Goal: Task Accomplishment & Management: Use online tool/utility

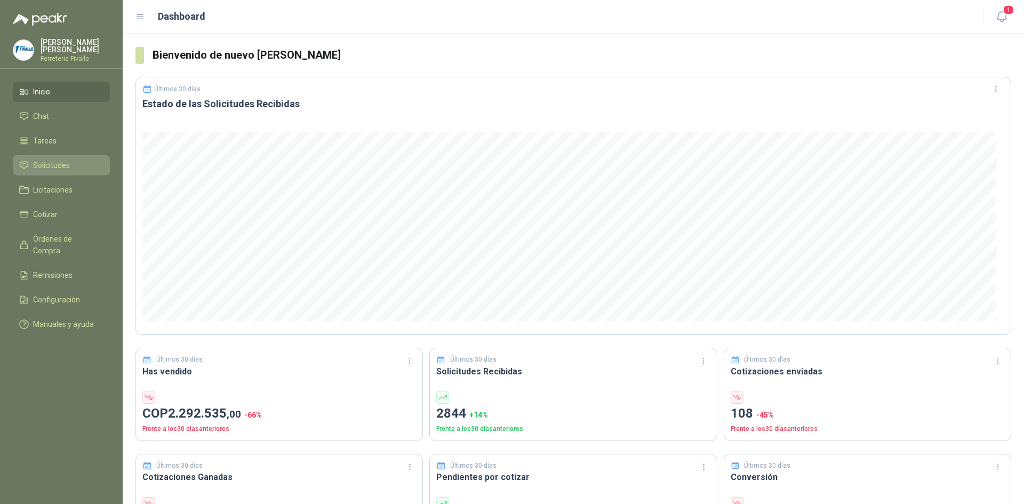
click at [66, 171] on span "Solicitudes" at bounding box center [51, 165] width 37 height 12
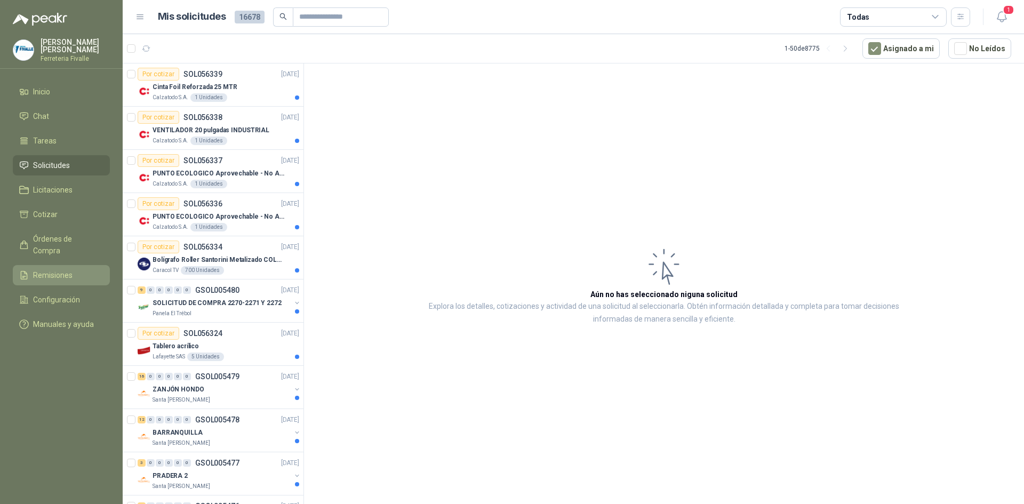
click at [60, 265] on link "Remisiones" at bounding box center [61, 275] width 97 height 20
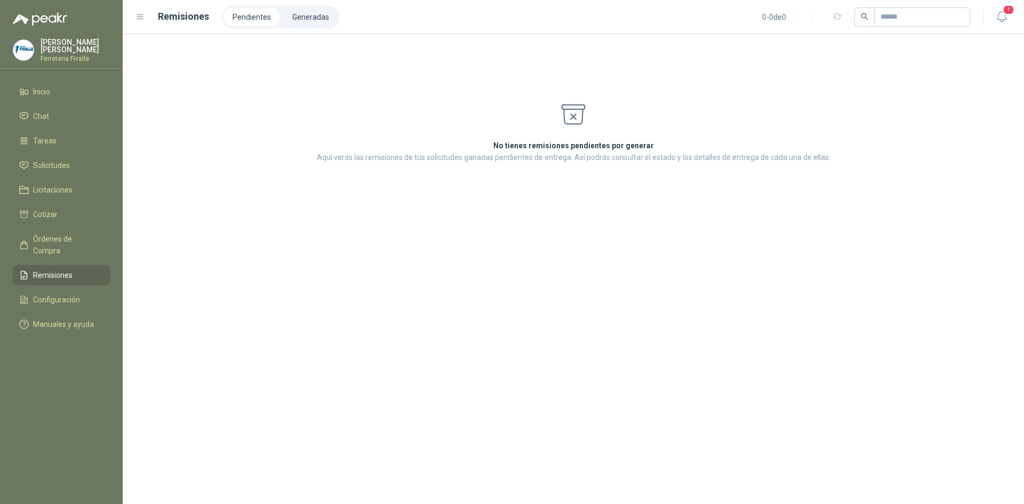
click at [263, 21] on li "Pendientes" at bounding box center [251, 17] width 55 height 18
click at [45, 244] on span "Órdenes de Compra" at bounding box center [66, 244] width 67 height 23
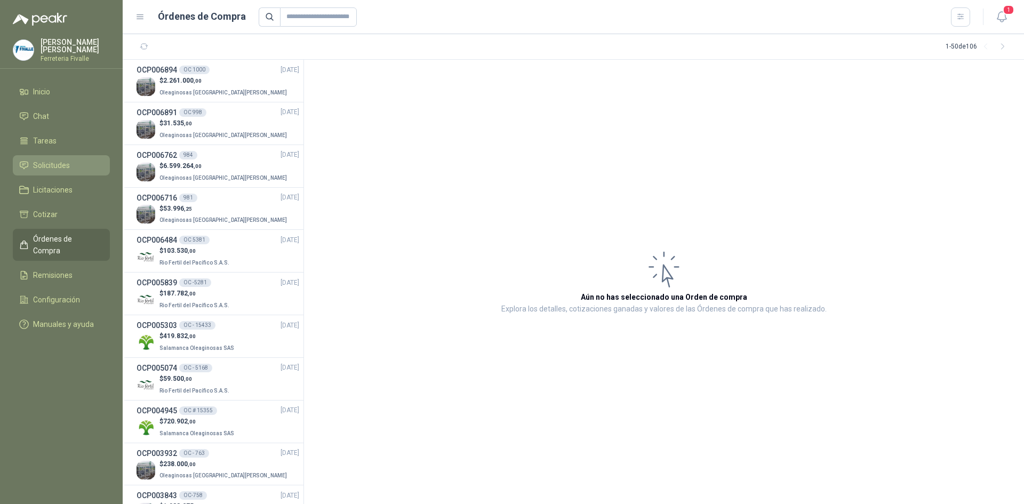
click at [49, 171] on span "Solicitudes" at bounding box center [51, 165] width 37 height 12
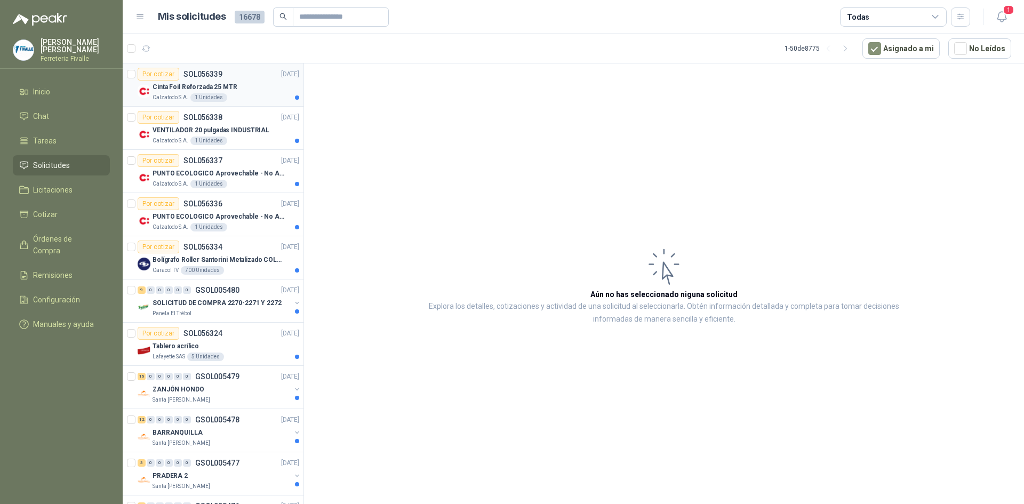
click at [251, 102] on article "Por cotizar SOL056339 [DATE] Cinta Foil Reforzada 25 MTR Calzatodo S.A. 1 Unida…" at bounding box center [213, 84] width 181 height 43
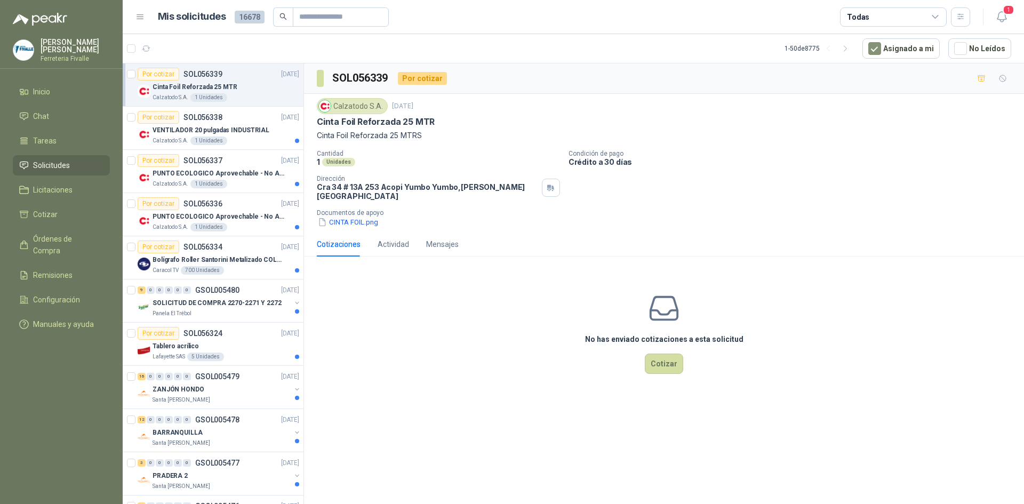
click at [333, 222] on div "Calzatodo [DATE] Cinta Foil Reforzada 25 MTR Cinta Foil Reforzada 25 MTRS Canti…" at bounding box center [664, 163] width 720 height 138
click at [337, 217] on button "CINTA FOIL.png" at bounding box center [348, 222] width 62 height 11
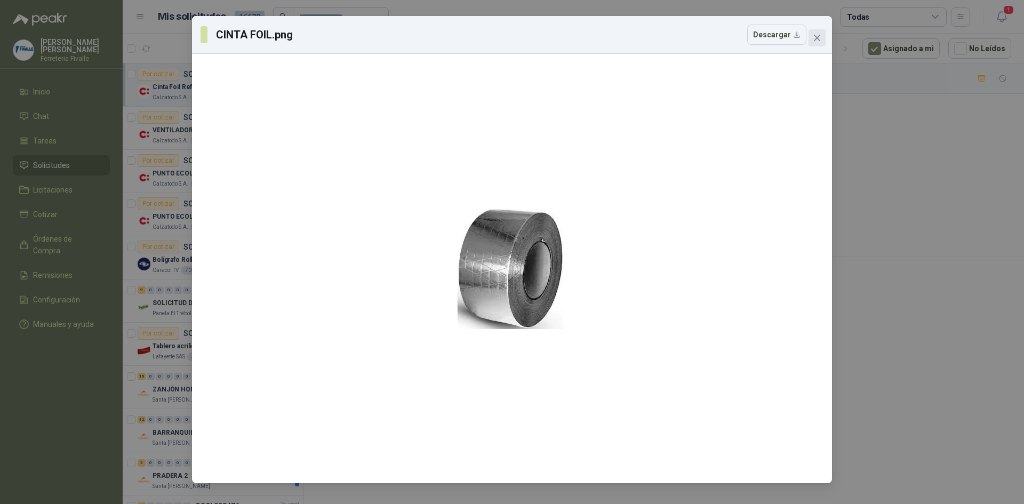
click at [820, 33] on button "Close" at bounding box center [816, 37] width 17 height 17
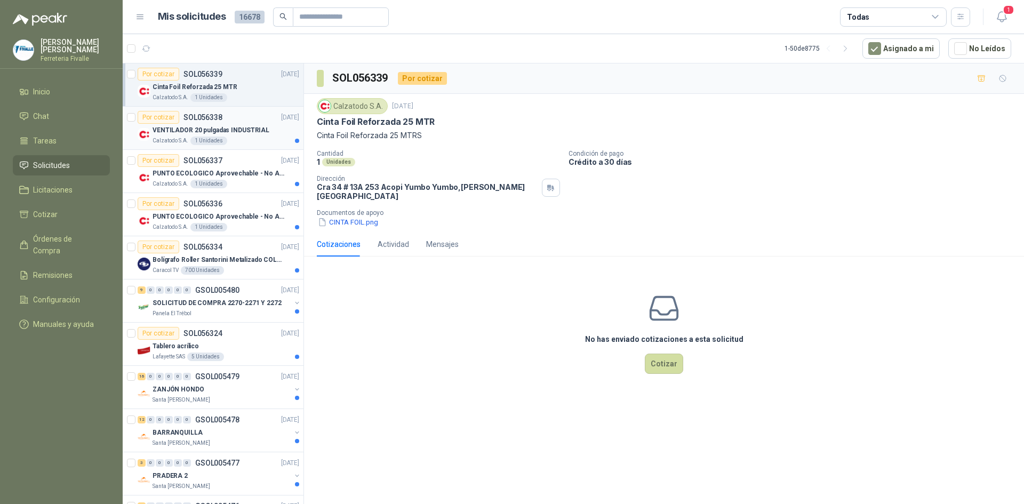
click at [269, 133] on div "VENTILADOR 20 pulgadas INDUSTRIAL" at bounding box center [226, 130] width 147 height 13
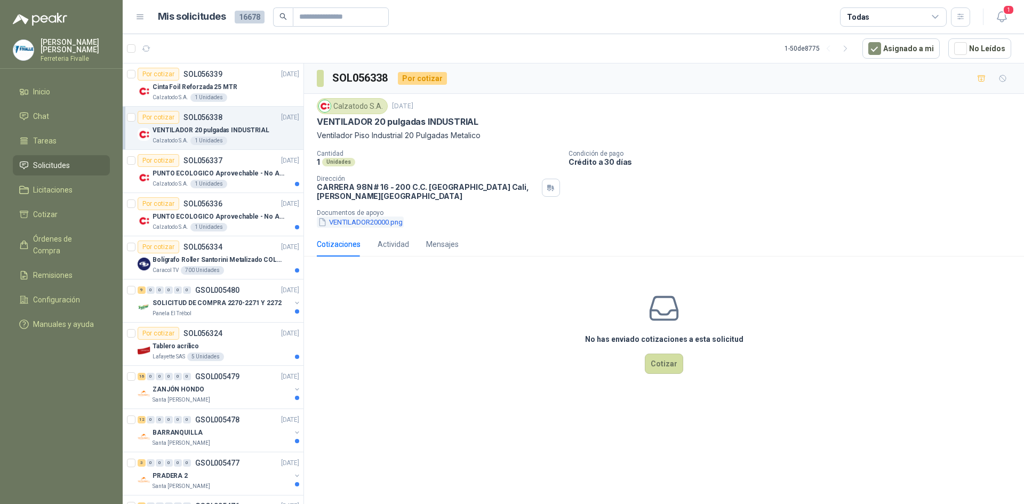
click at [375, 225] on button "VENTILADOR20000.png" at bounding box center [360, 222] width 87 height 11
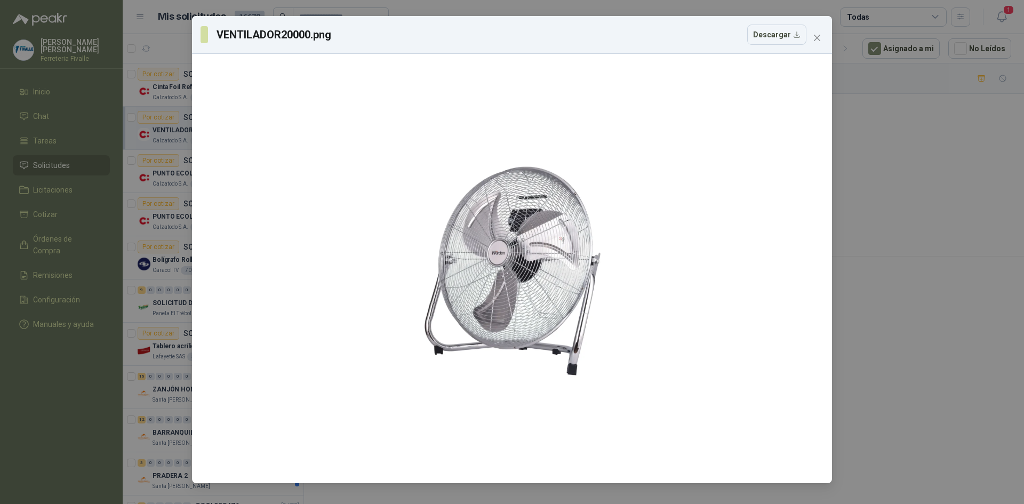
click at [376, 220] on div at bounding box center [511, 268] width 631 height 421
click at [818, 37] on icon "close" at bounding box center [817, 38] width 6 height 6
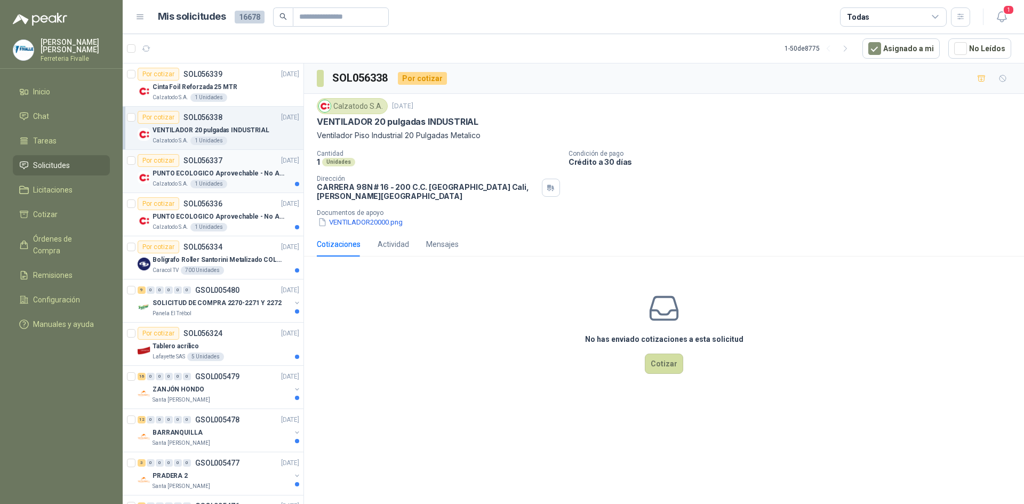
click at [208, 178] on p "PUNTO ECOLOGICO Aprovechable - No Aprovechable 20Litros Blanco - Negro" at bounding box center [219, 174] width 133 height 10
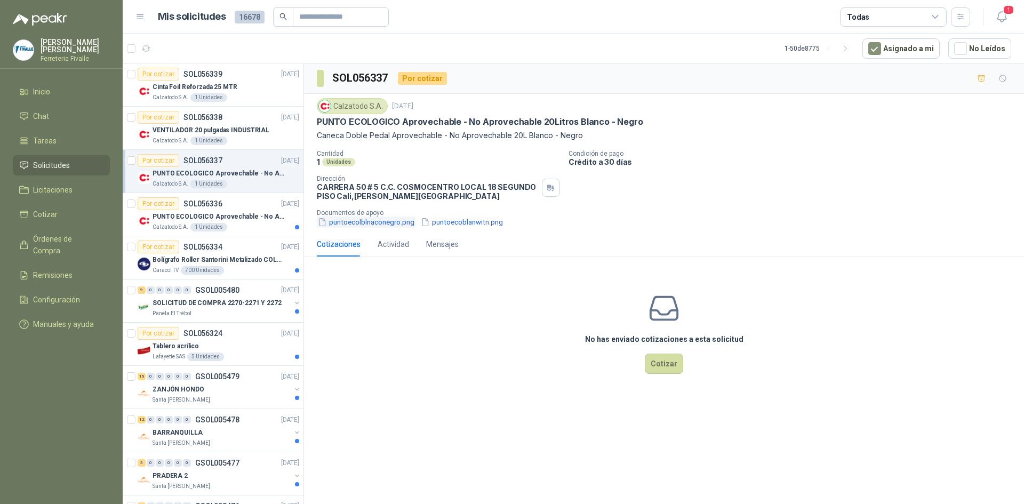
click at [366, 223] on button "puntoecolblnaconegro.png" at bounding box center [366, 222] width 99 height 11
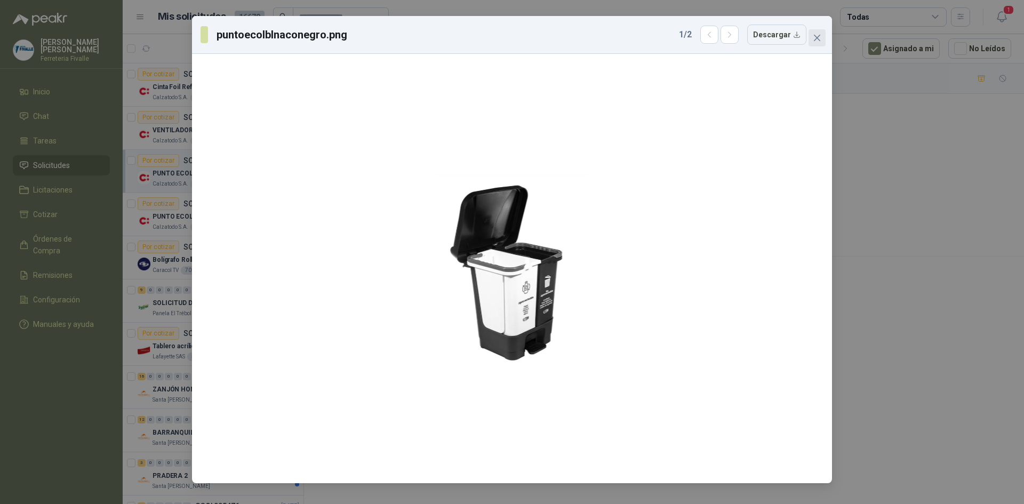
click at [820, 34] on icon "close" at bounding box center [817, 38] width 9 height 9
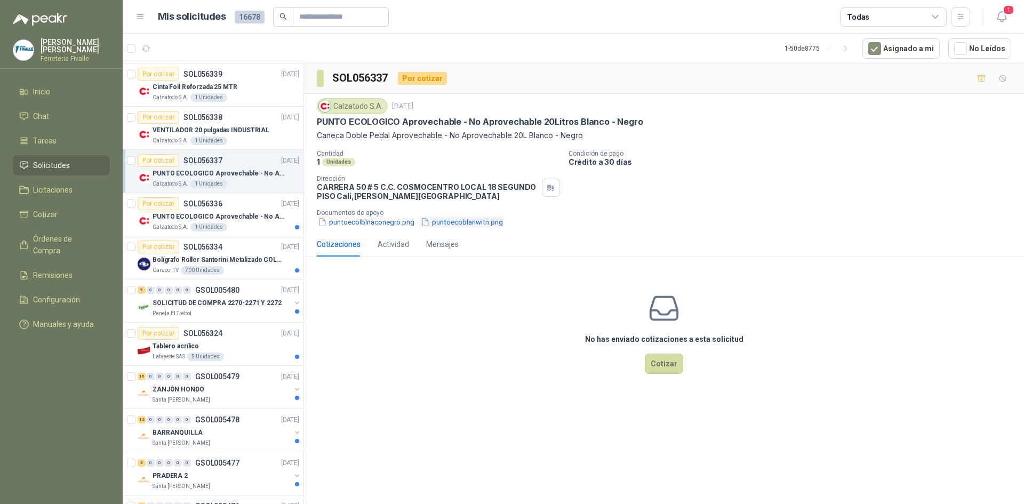
click at [439, 220] on button "puntoecoblanwitn.png" at bounding box center [462, 222] width 84 height 11
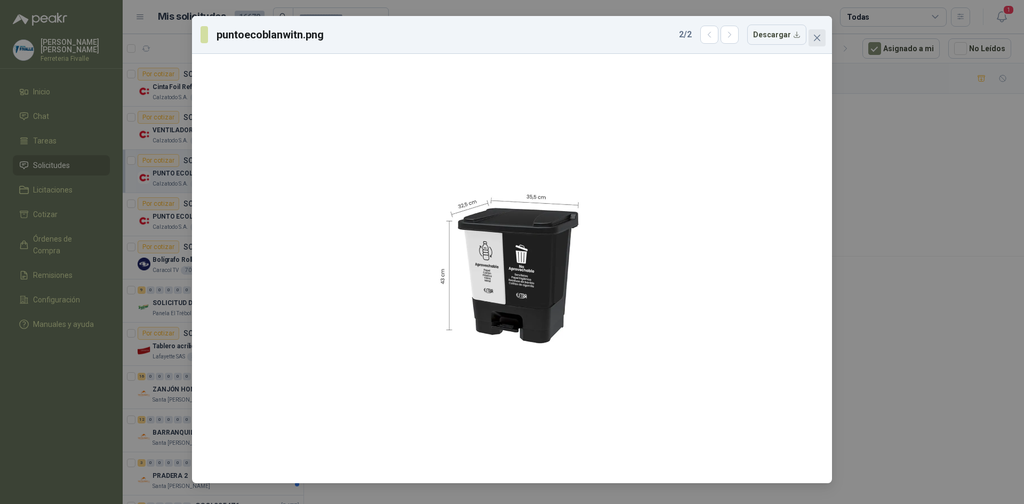
click at [816, 37] on icon "close" at bounding box center [817, 38] width 6 height 6
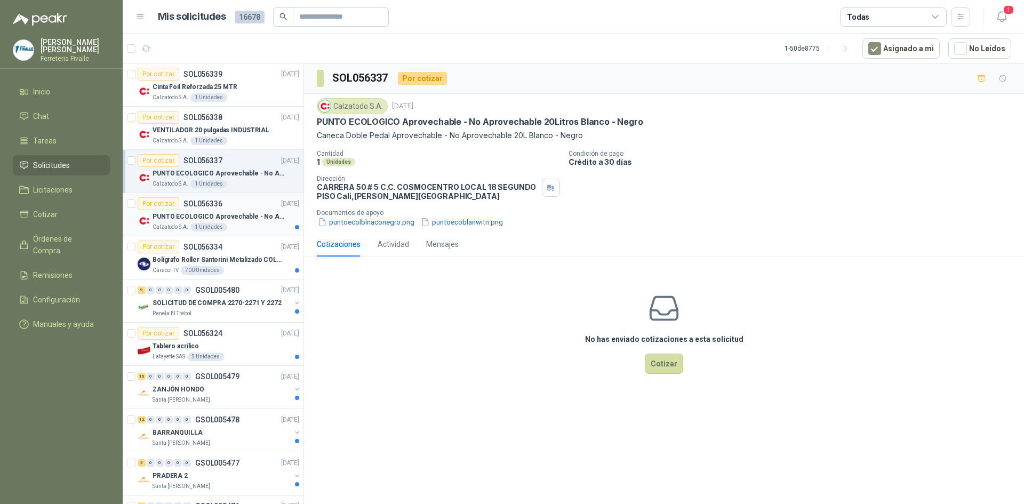
click at [250, 222] on div "PUNTO ECOLOGICO Aprovechable - No Aprovechable 20Litros Blanco - Negro Calzatod…" at bounding box center [226, 220] width 147 height 21
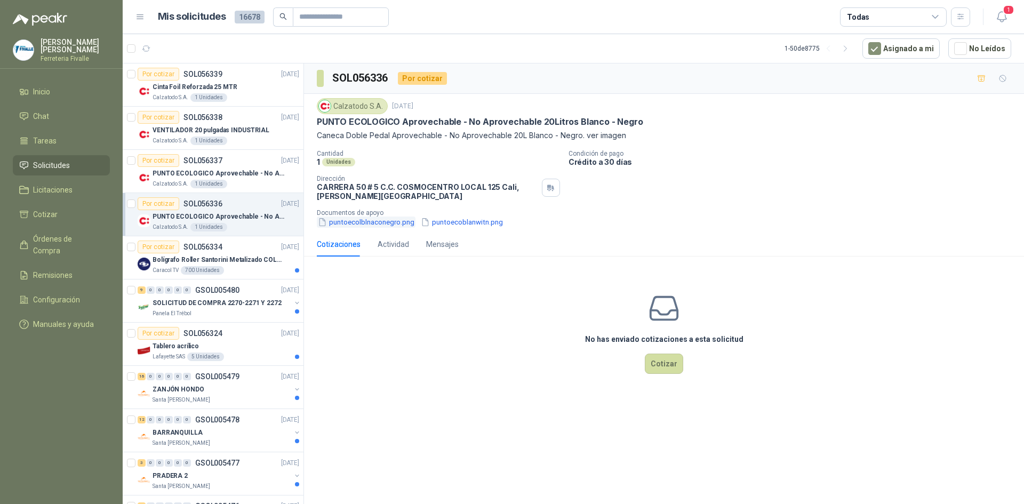
click at [361, 227] on button "puntoecolblnaconegro.png" at bounding box center [366, 222] width 99 height 11
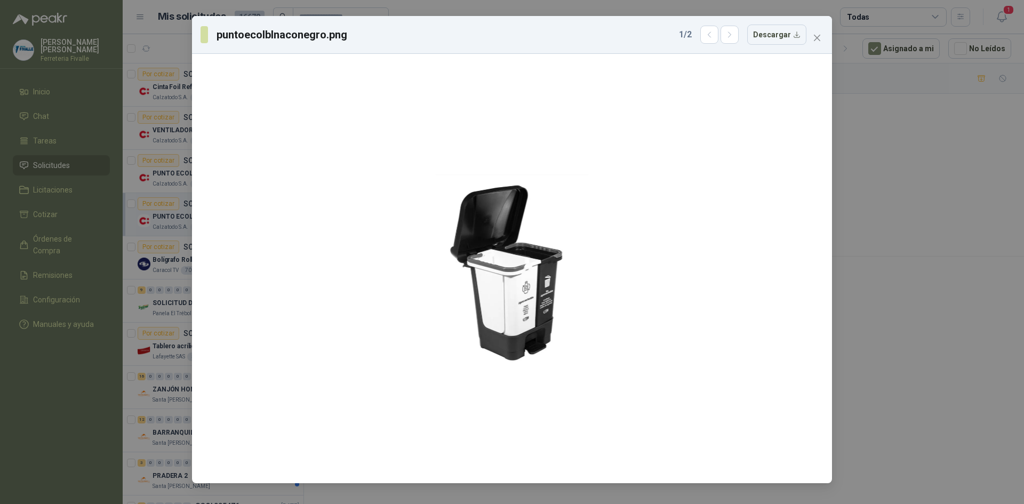
click at [118, 241] on div "puntoecolblnaconegro.png 1 / 2 Descargar" at bounding box center [512, 252] width 1024 height 504
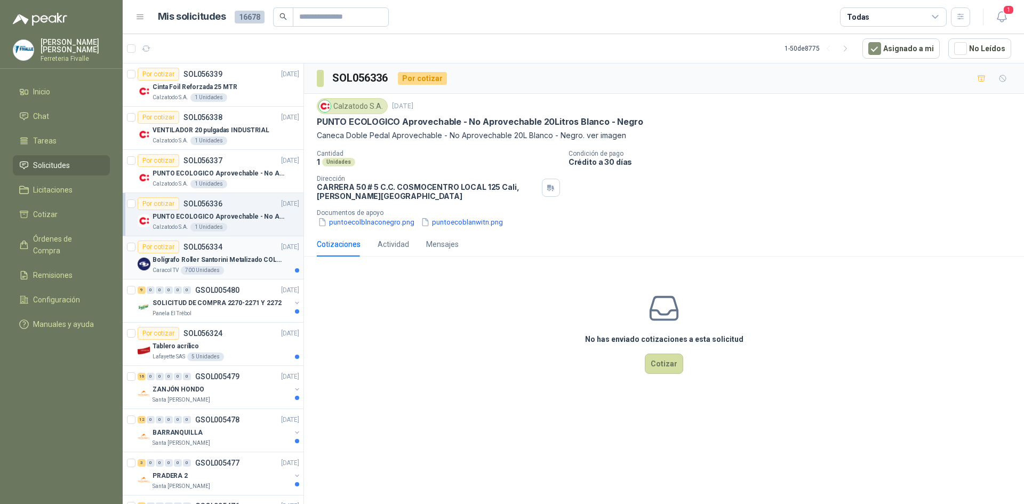
click at [244, 265] on div "Bolígrafo Roller Santorini Metalizado COLOR MORADO 1logo" at bounding box center [226, 259] width 147 height 13
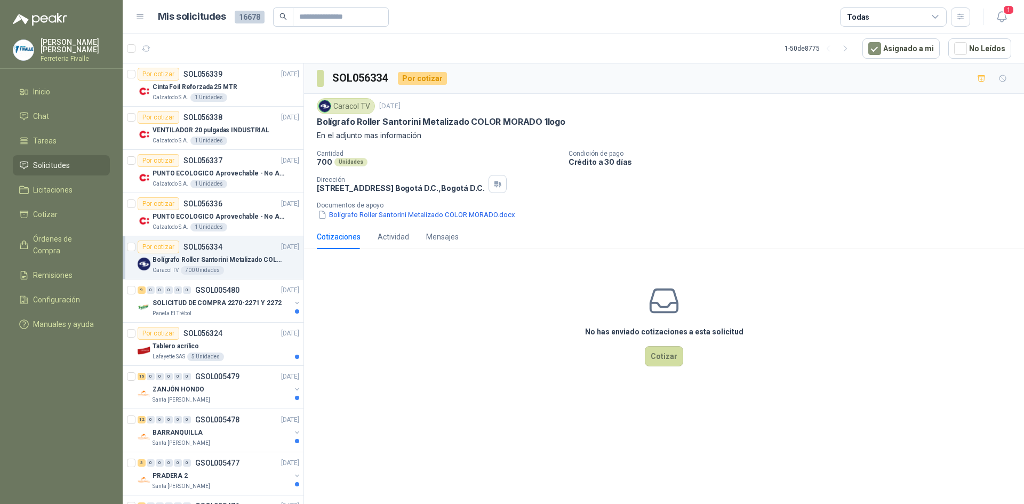
click at [209, 245] on p "SOL056334" at bounding box center [202, 246] width 39 height 7
click at [356, 217] on button "Bolígrafo Roller Santorini Metalizado COLOR MORADO.docx" at bounding box center [416, 214] width 199 height 11
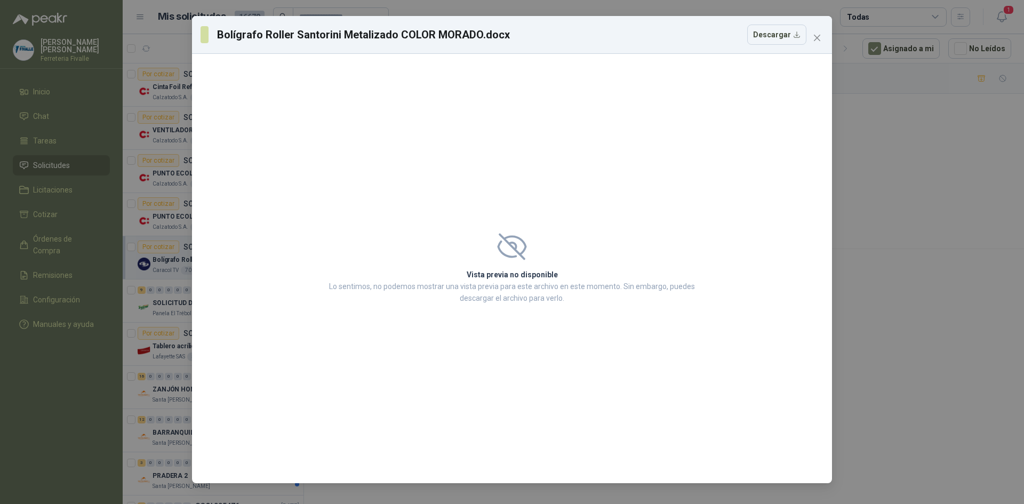
click at [506, 275] on h2 "Vista previa no disponible" at bounding box center [512, 275] width 372 height 12
click at [511, 242] on icon at bounding box center [511, 246] width 29 height 27
click at [815, 33] on button "Close" at bounding box center [816, 37] width 17 height 17
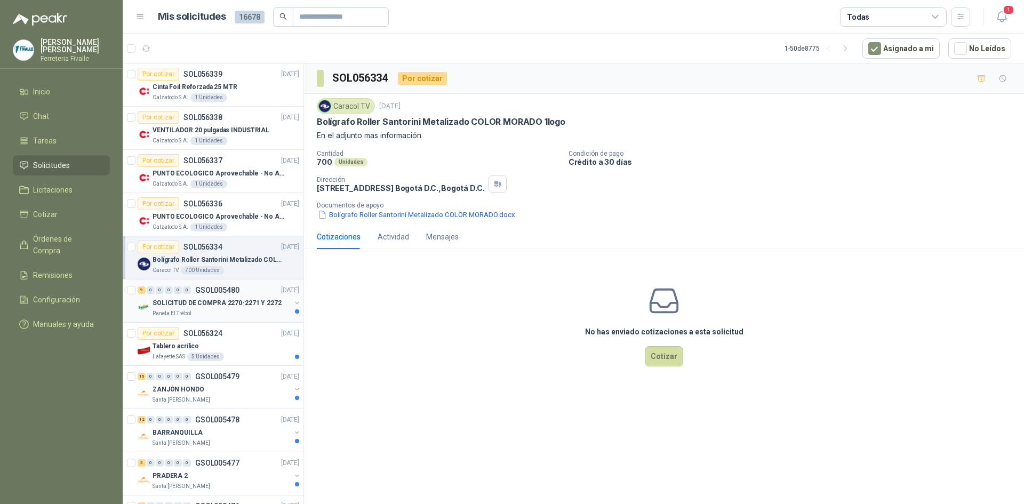
click at [265, 302] on p "SOLICITUD DE COMPRA 2270-2271 Y 2272" at bounding box center [217, 303] width 129 height 10
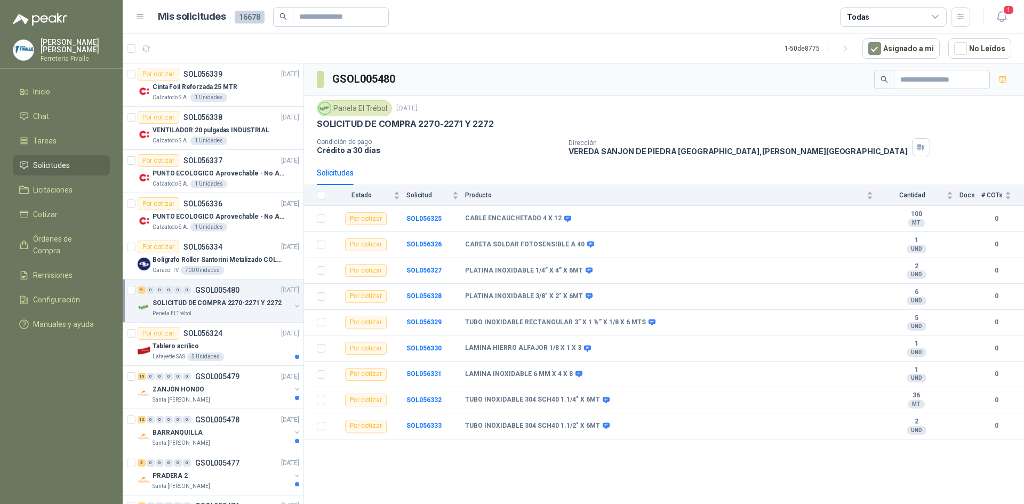
click at [831, 116] on div "Panela El Trébol [DATE] SOLICITUD DE COMPRA 2270-2271 Y 2272" at bounding box center [664, 114] width 694 height 29
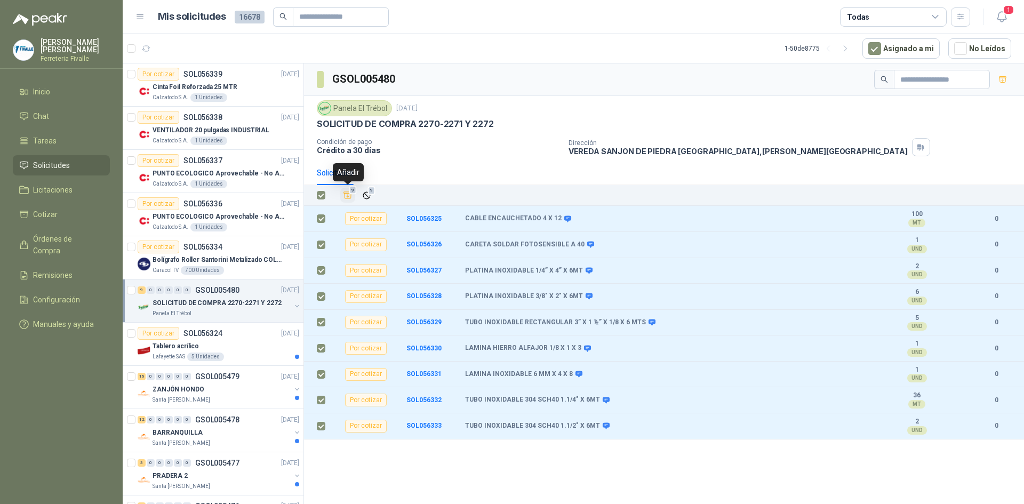
click at [350, 193] on span "9" at bounding box center [352, 190] width 7 height 9
click at [355, 174] on div "Remover" at bounding box center [348, 172] width 39 height 18
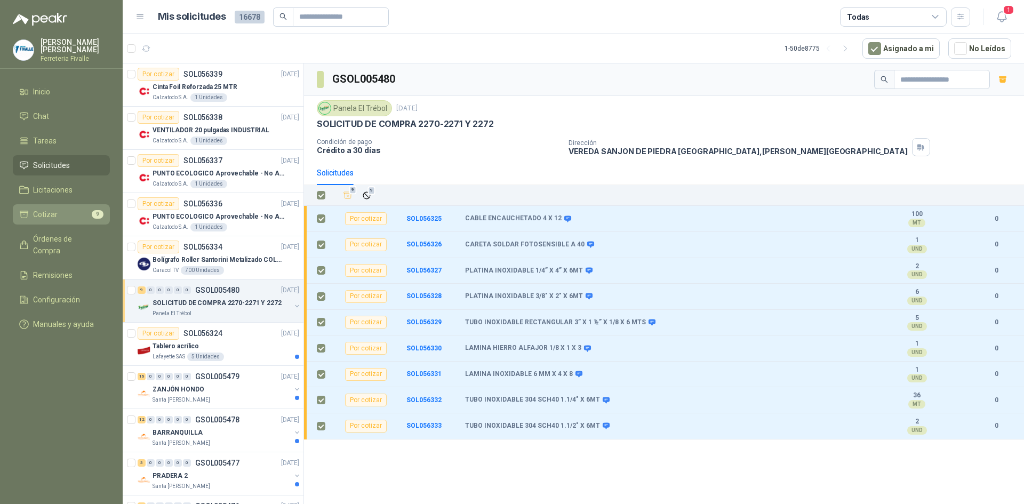
click at [63, 220] on li "Cotizar 9" at bounding box center [61, 215] width 84 height 12
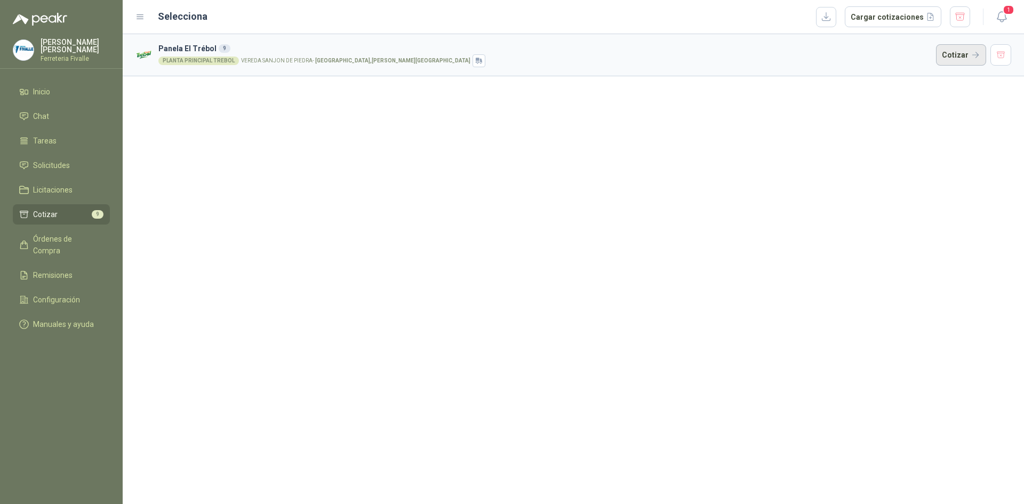
click at [951, 59] on button "Cotizar" at bounding box center [961, 54] width 50 height 21
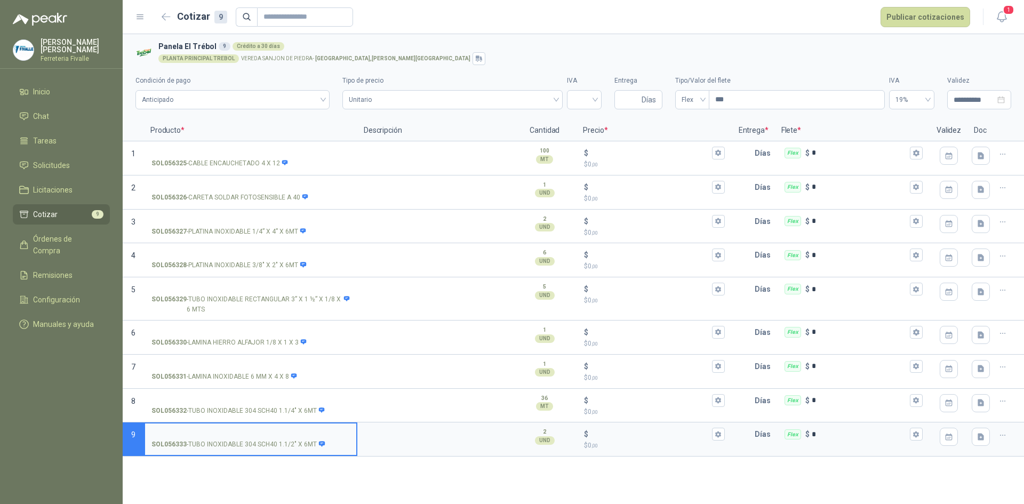
click at [813, 70] on div "**********" at bounding box center [573, 89] width 876 height 49
click at [165, 17] on icon "button" at bounding box center [166, 16] width 8 height 6
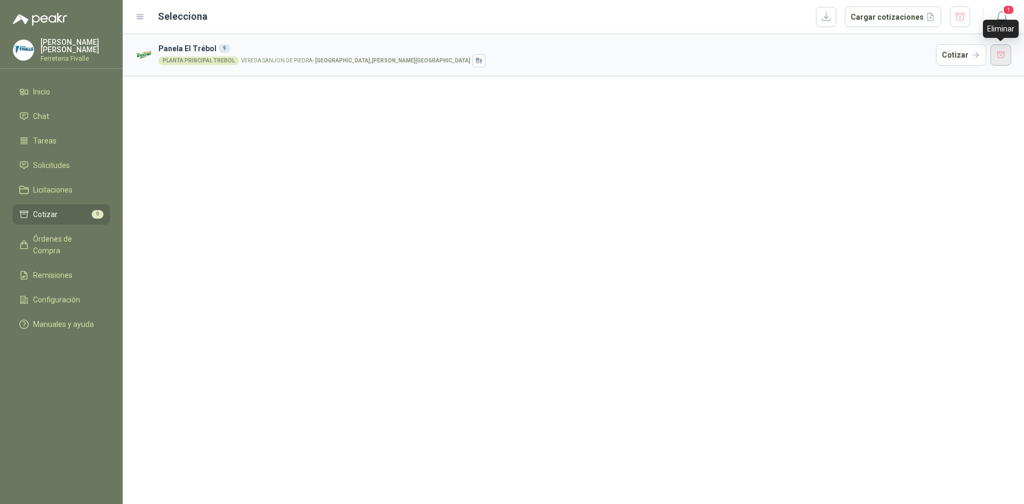
click at [997, 49] on button "button" at bounding box center [1000, 54] width 21 height 21
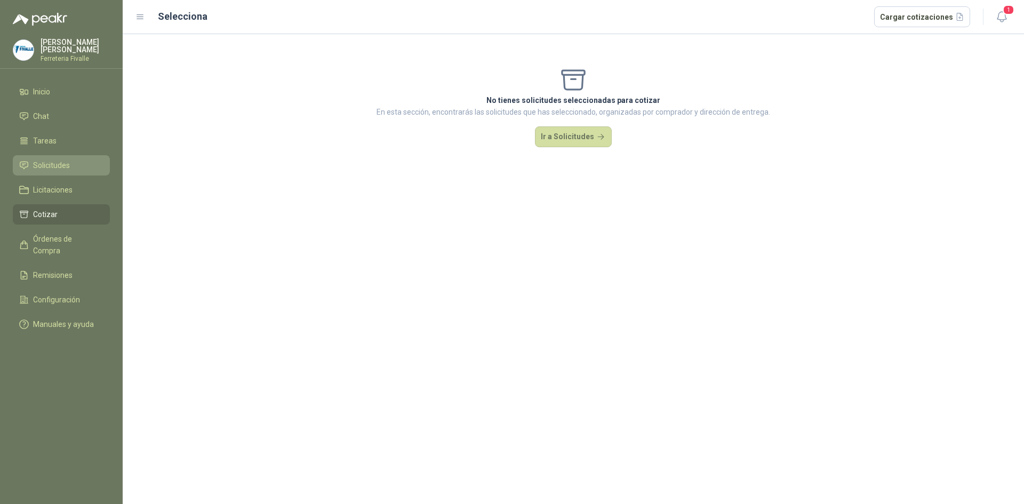
click at [67, 171] on span "Solicitudes" at bounding box center [51, 165] width 37 height 12
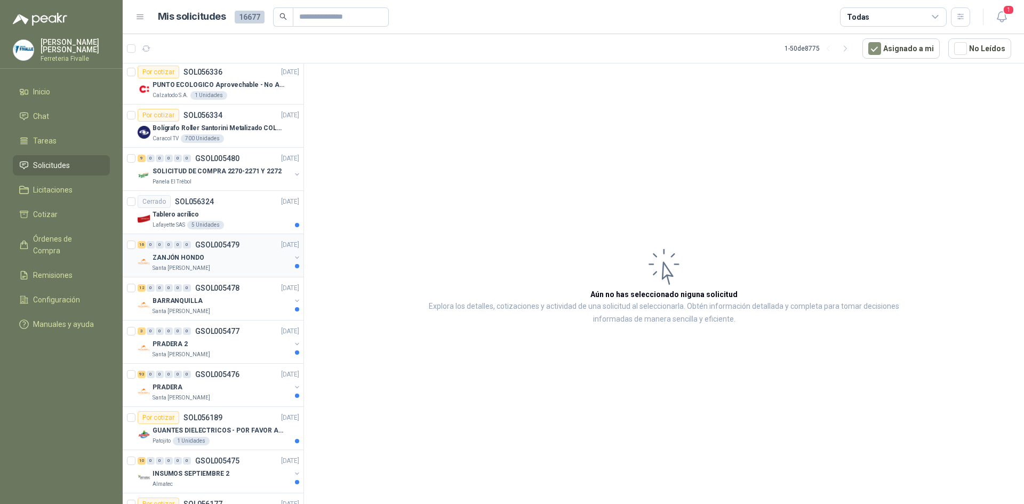
scroll to position [160, 0]
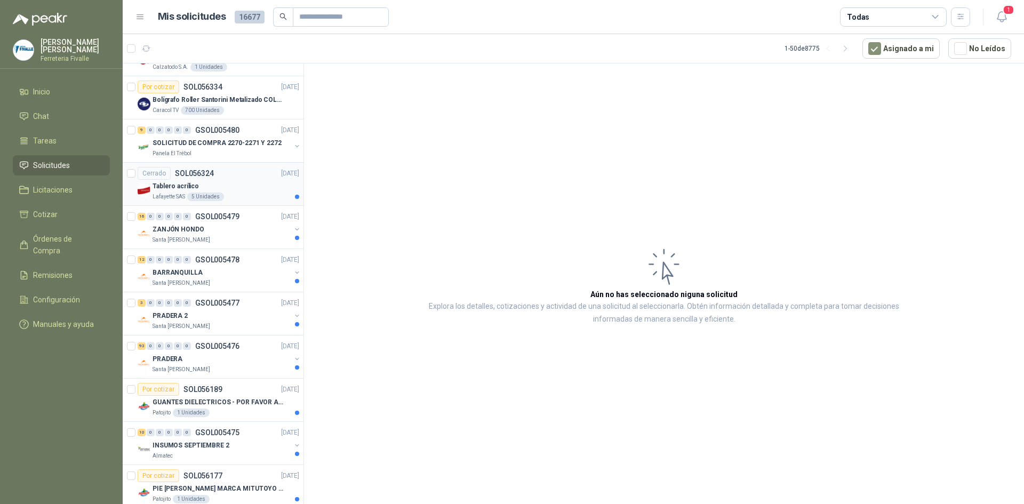
click at [251, 196] on div "Lafayette SAS 5 Unidades" at bounding box center [226, 197] width 147 height 9
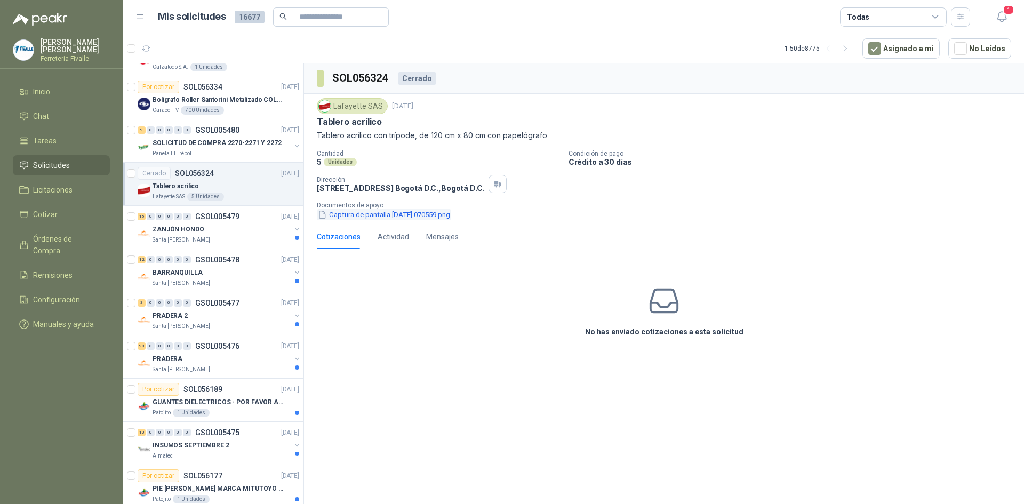
click at [365, 218] on button "Captura de pantalla [DATE] 070559.png" at bounding box center [384, 214] width 134 height 11
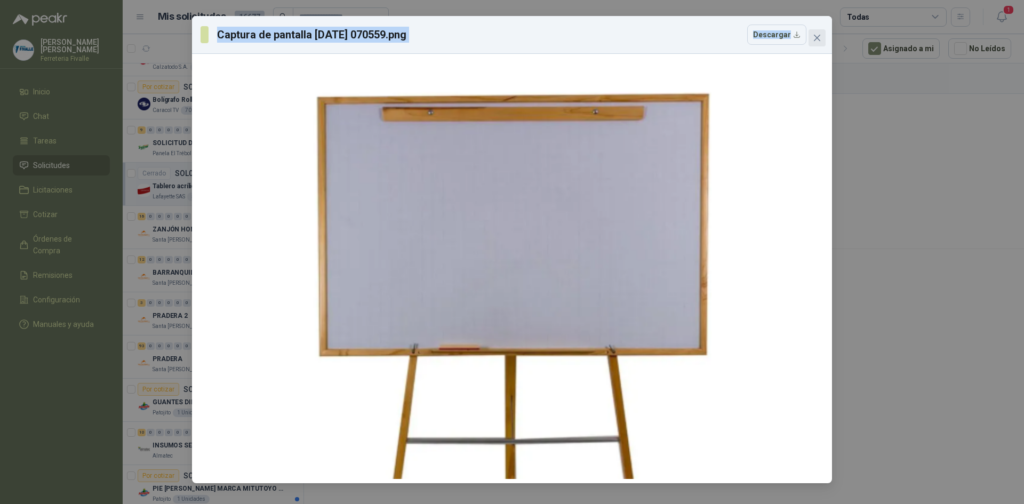
click at [817, 34] on div "Captura de pantalla [DATE] 070559.png Descargar" at bounding box center [512, 249] width 640 height 467
click at [817, 34] on icon "close" at bounding box center [817, 38] width 9 height 9
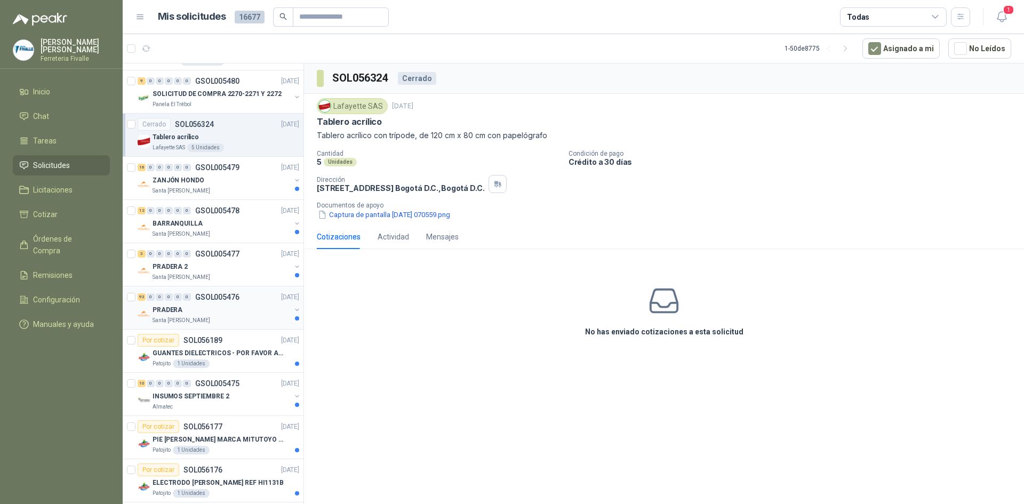
scroll to position [267, 0]
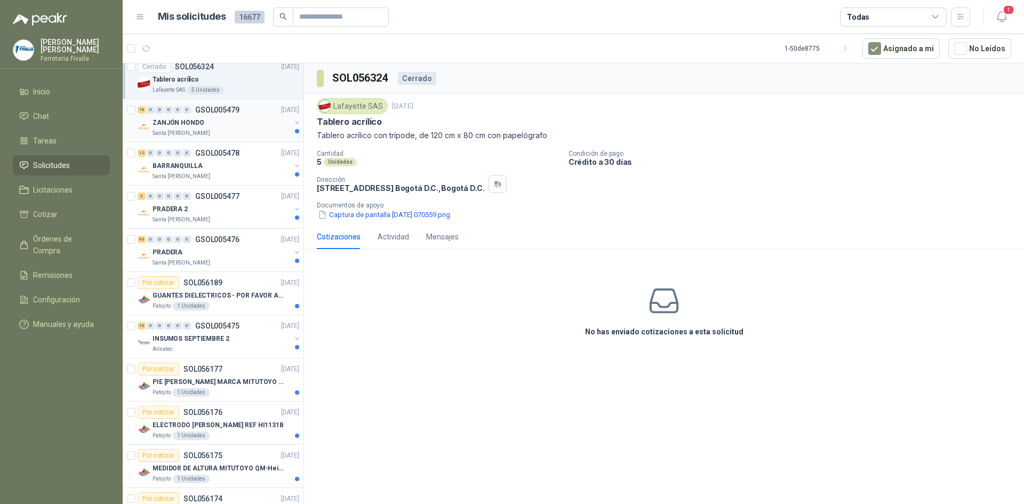
click at [246, 139] on div "16 0 0 0 0 0 GSOL005479 [DATE] ZANJÓN HONDO Santa [PERSON_NAME]" at bounding box center [213, 120] width 181 height 43
click at [247, 138] on div "16 0 0 0 0 0 GSOL005479 [DATE] ZANJÓN HONDO Santa [PERSON_NAME]" at bounding box center [213, 120] width 181 height 43
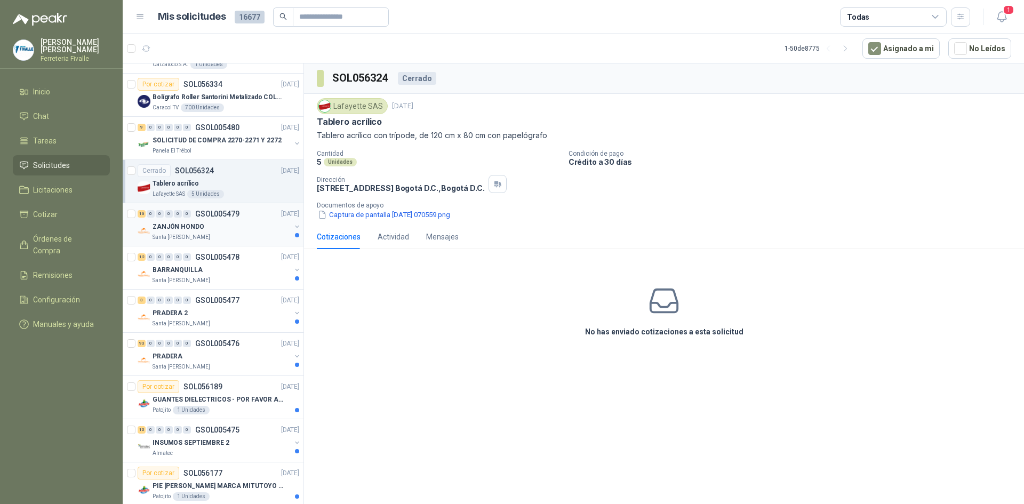
scroll to position [160, 0]
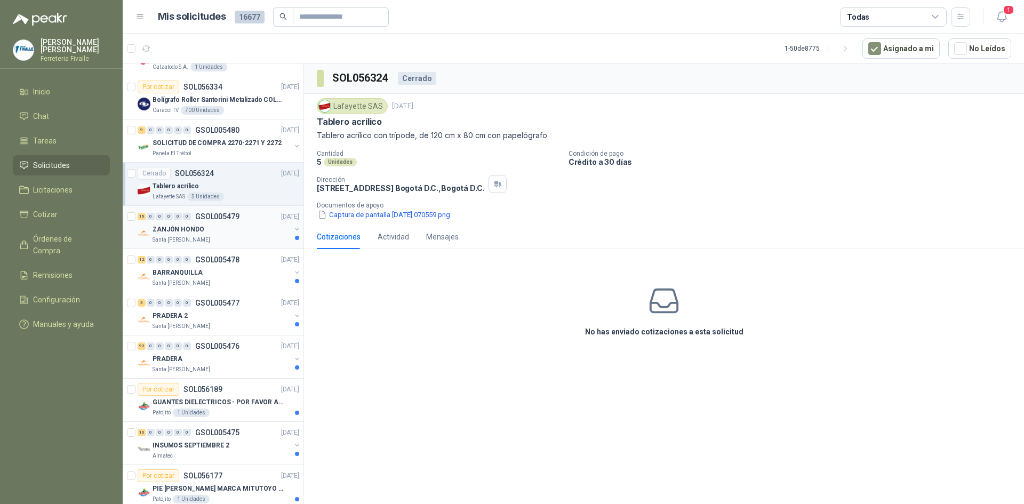
click at [239, 226] on div "ZANJÓN HONDO" at bounding box center [222, 229] width 138 height 13
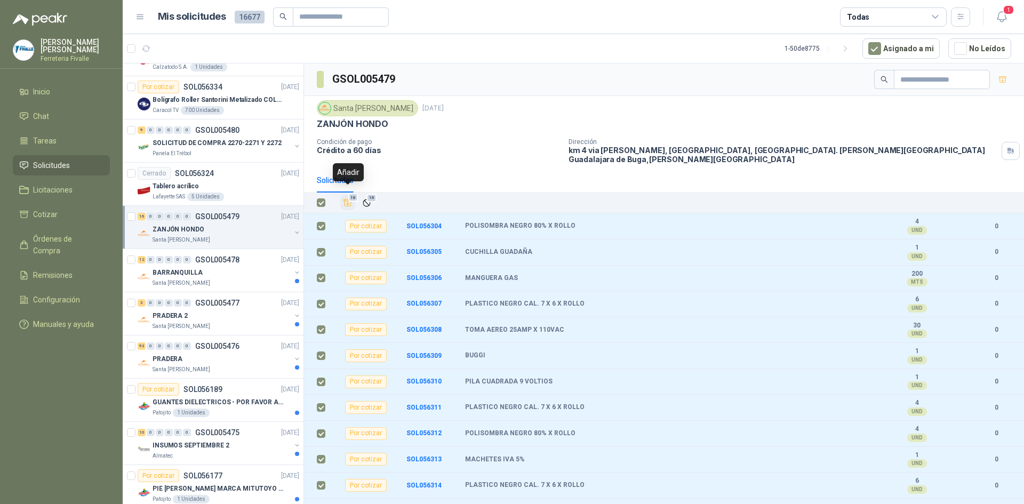
click at [350, 194] on span "16" at bounding box center [353, 198] width 10 height 9
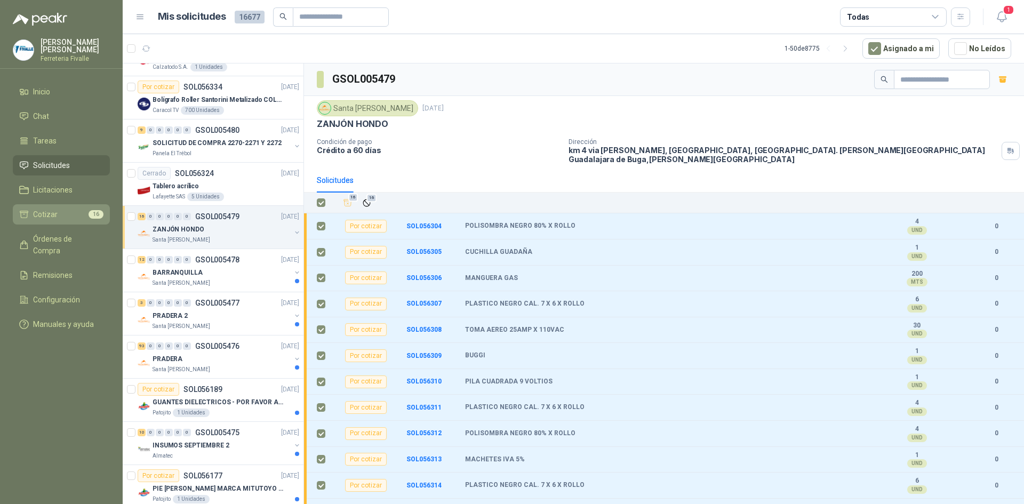
click at [52, 220] on span "Cotizar" at bounding box center [45, 215] width 25 height 12
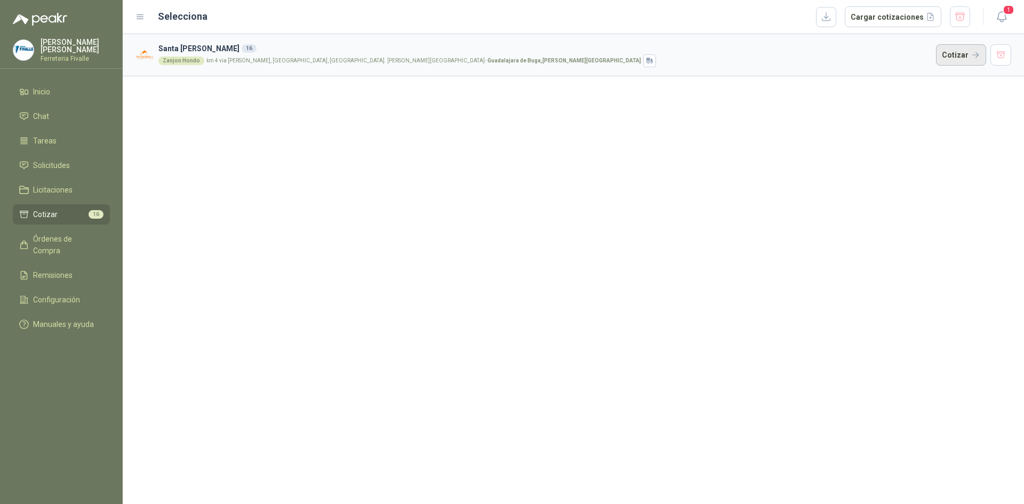
click at [947, 51] on button "Cotizar" at bounding box center [961, 54] width 50 height 21
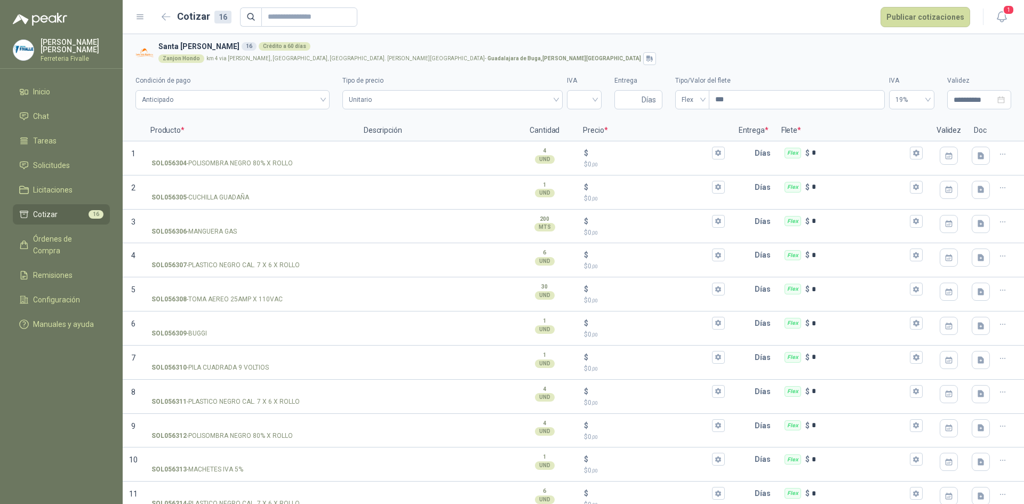
click at [782, 63] on div "Zanjon Hondo km 4 via [PERSON_NAME], [GEOGRAPHIC_DATA], [GEOGRAPHIC_DATA]. [PER…" at bounding box center [582, 58] width 848 height 13
click at [757, 55] on div "Zanjon Hondo km 4 via [PERSON_NAME], [GEOGRAPHIC_DATA], [GEOGRAPHIC_DATA]. [PER…" at bounding box center [582, 58] width 848 height 13
click at [168, 12] on button "button" at bounding box center [166, 17] width 17 height 17
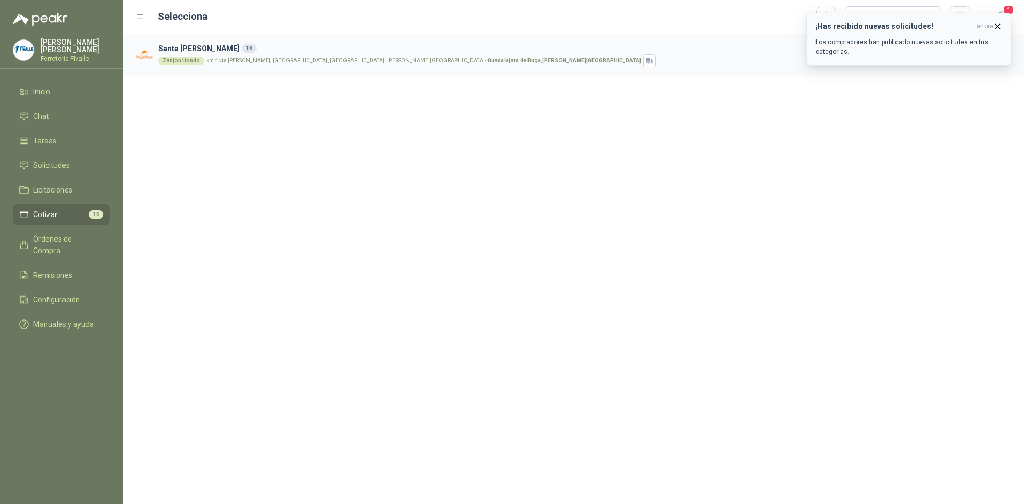
click at [998, 27] on icon "button" at bounding box center [997, 26] width 9 height 9
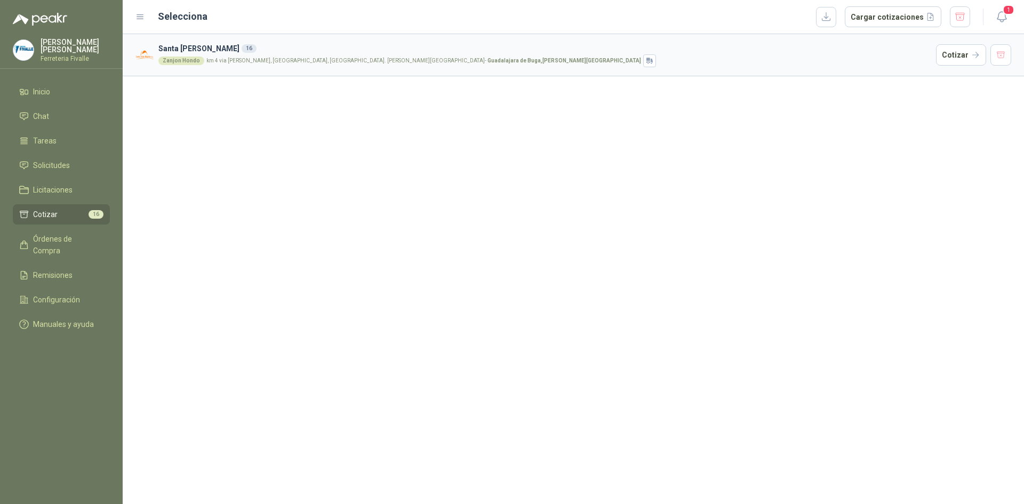
click at [935, 52] on article "[GEOGRAPHIC_DATA][PERSON_NAME] 16 Zanjon Hondo km 4 via [PERSON_NAME], [GEOGRAP…" at bounding box center [573, 55] width 901 height 42
click at [951, 53] on button "Cotizar" at bounding box center [961, 54] width 50 height 21
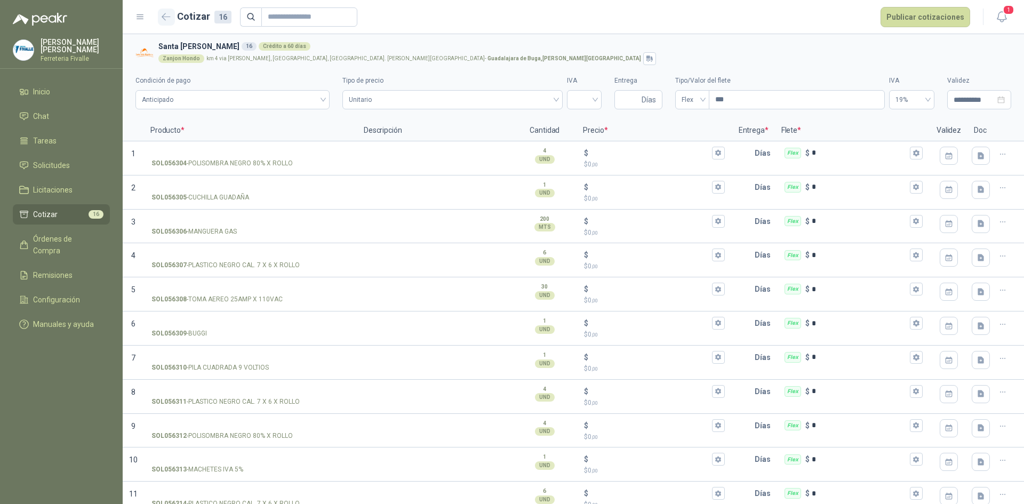
click at [165, 15] on icon "button" at bounding box center [166, 17] width 9 height 8
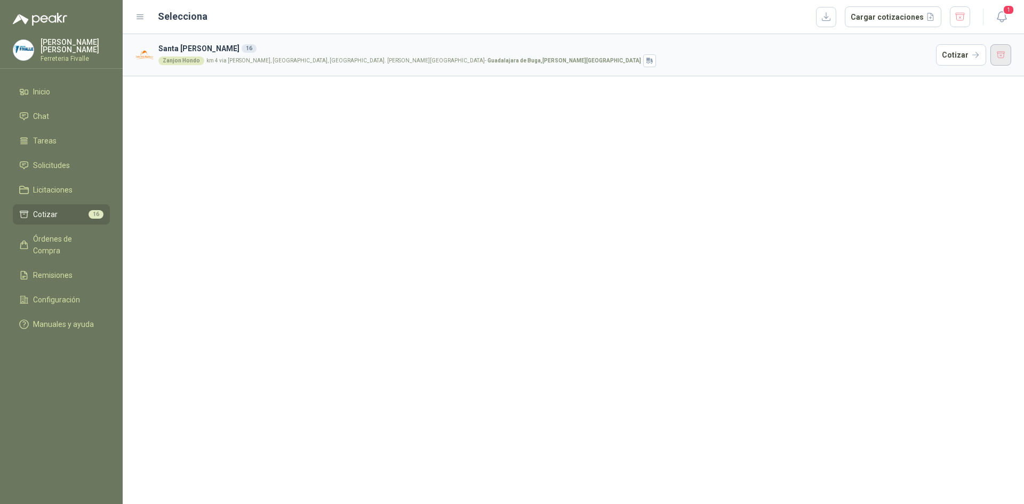
click at [1011, 50] on button "button" at bounding box center [1000, 54] width 21 height 21
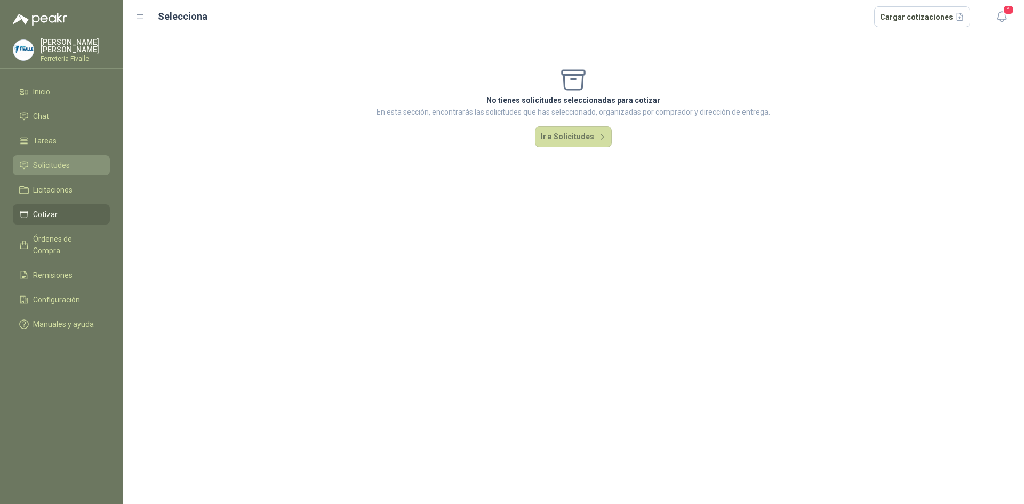
click at [50, 171] on span "Solicitudes" at bounding box center [51, 165] width 37 height 12
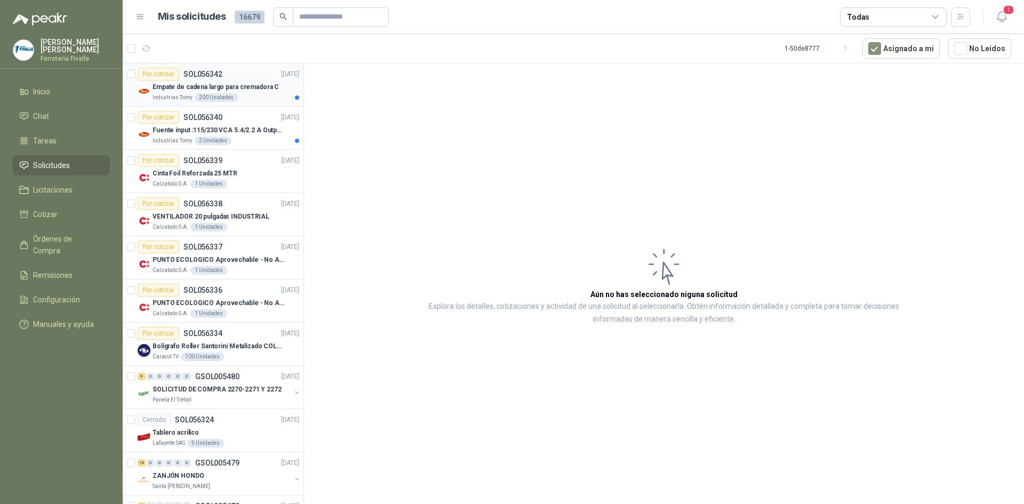
click at [262, 96] on div "Industrias Tomy 200 Unidades" at bounding box center [226, 97] width 147 height 9
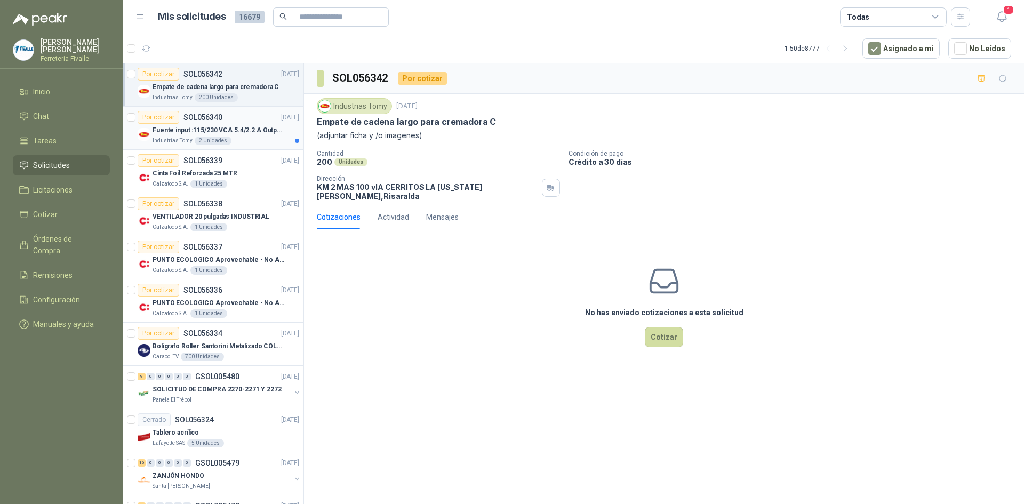
click at [253, 119] on div "Por cotizar SOL056340 [DATE]" at bounding box center [219, 117] width 162 height 13
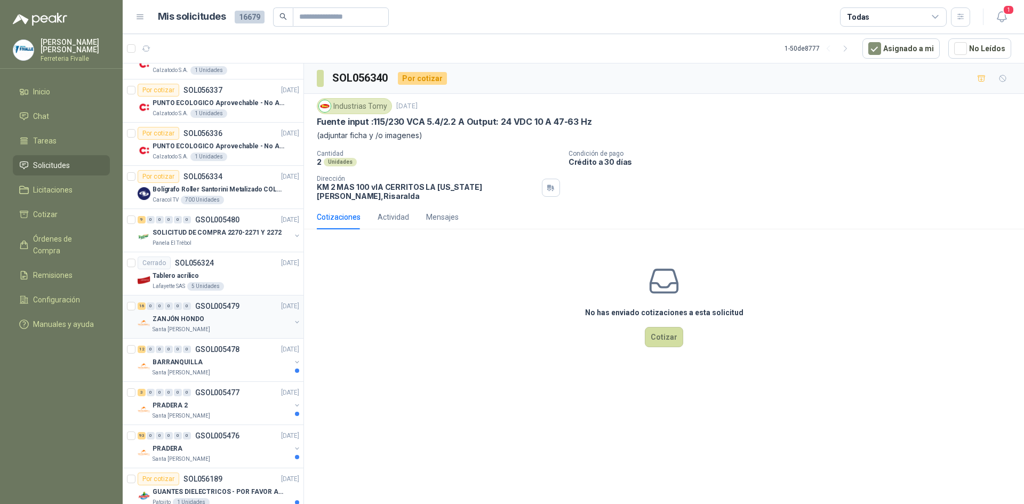
scroll to position [213, 0]
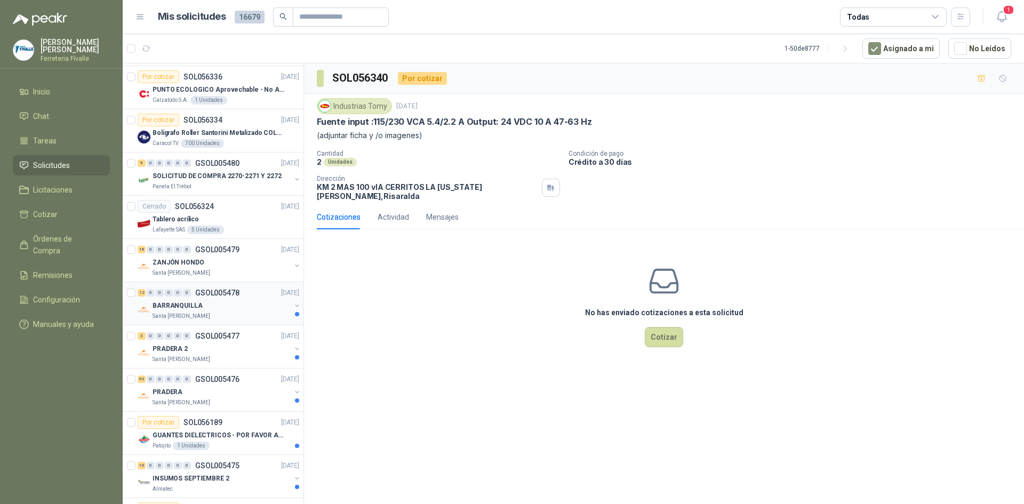
click at [251, 306] on div "BARRANQUILLA" at bounding box center [222, 305] width 138 height 13
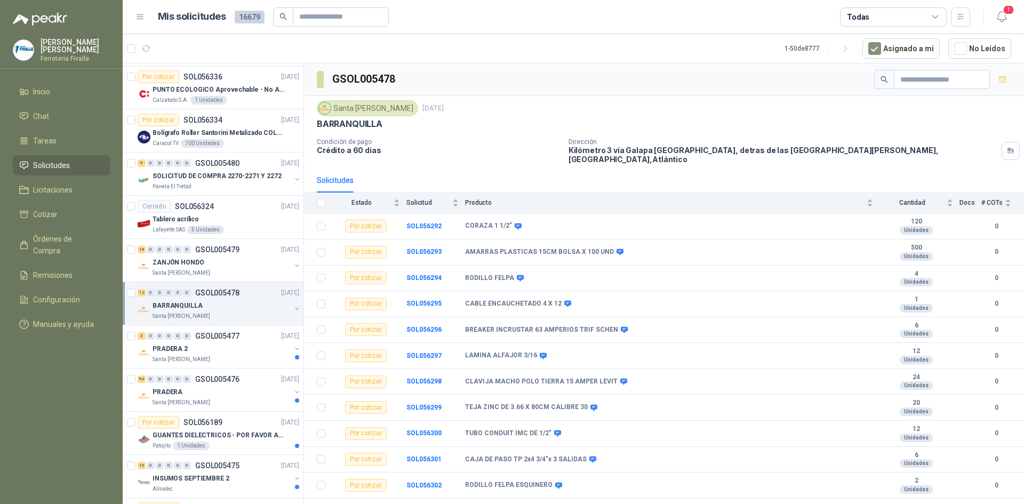
click at [251, 303] on div "BARRANQUILLA" at bounding box center [222, 305] width 138 height 13
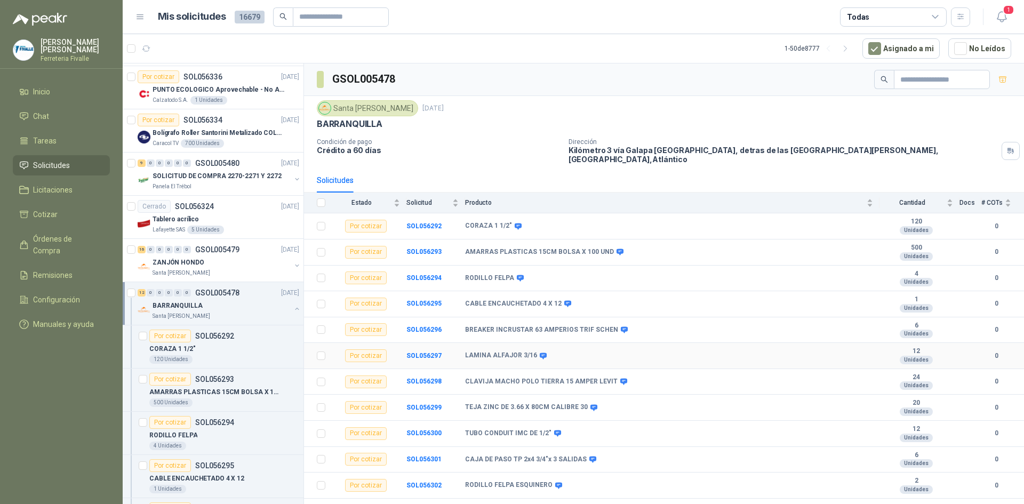
scroll to position [9, 0]
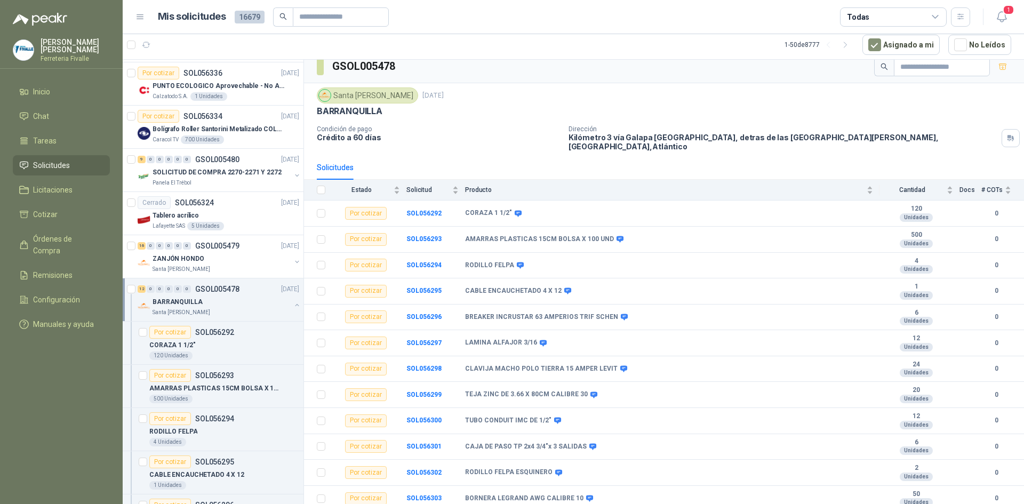
click at [797, 121] on div "Santa [PERSON_NAME] [DATE] BARRANQUILLA Condición de pago Crédito a 60 días Dir…" at bounding box center [664, 118] width 694 height 63
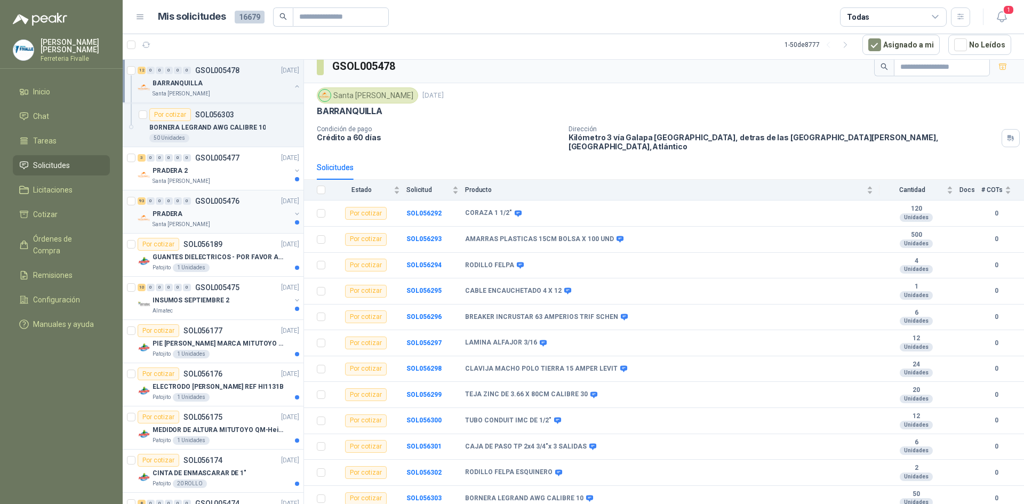
scroll to position [907, 0]
click at [275, 168] on div "PRADERA 2" at bounding box center [222, 170] width 138 height 13
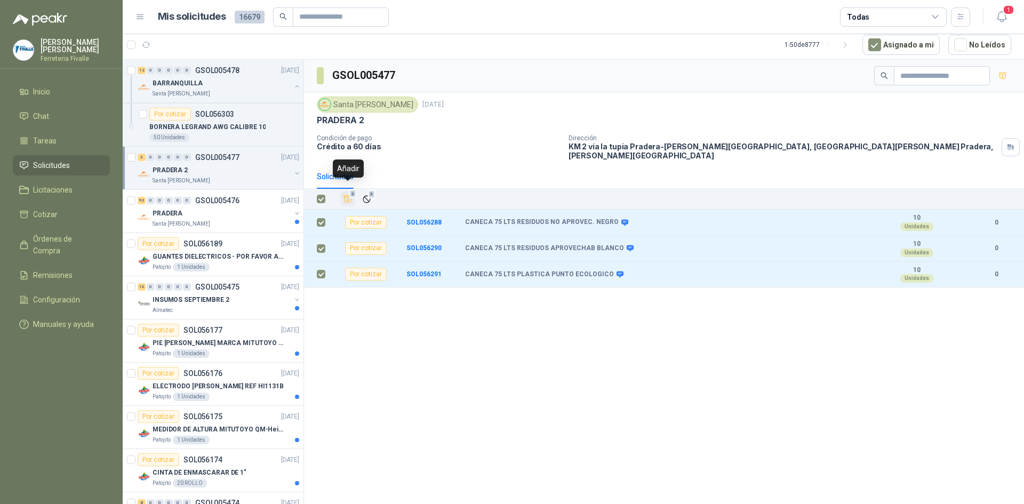
click at [349, 194] on icon "Añadir" at bounding box center [348, 199] width 10 height 10
click at [48, 220] on span "Cotizar" at bounding box center [45, 215] width 25 height 12
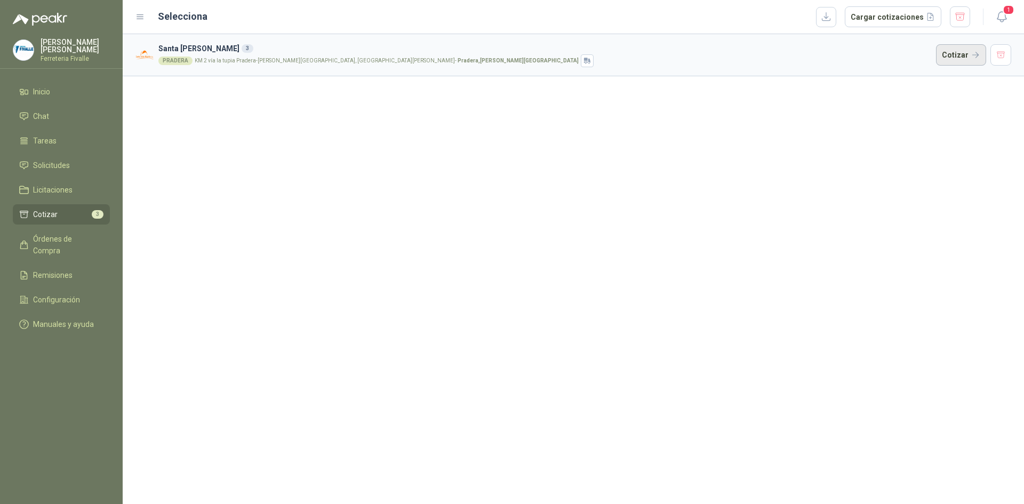
click at [957, 54] on button "Cotizar" at bounding box center [961, 54] width 50 height 21
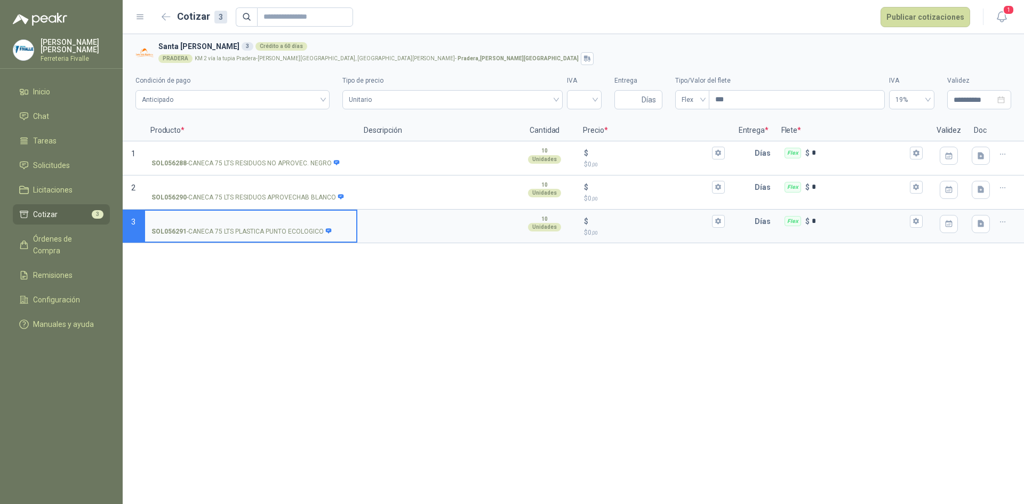
click at [706, 303] on div "**********" at bounding box center [573, 269] width 901 height 470
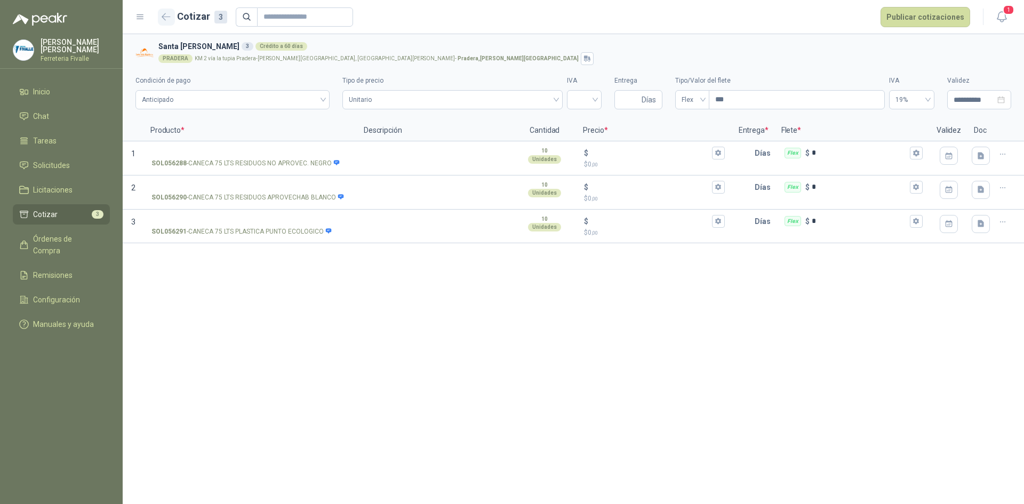
click at [172, 17] on button "button" at bounding box center [166, 17] width 17 height 17
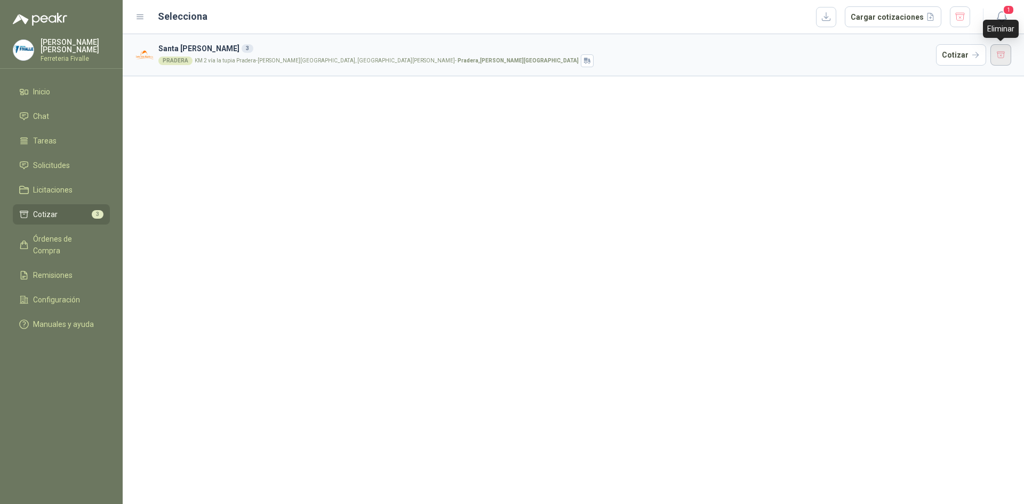
click at [1005, 55] on button "button" at bounding box center [1000, 54] width 21 height 21
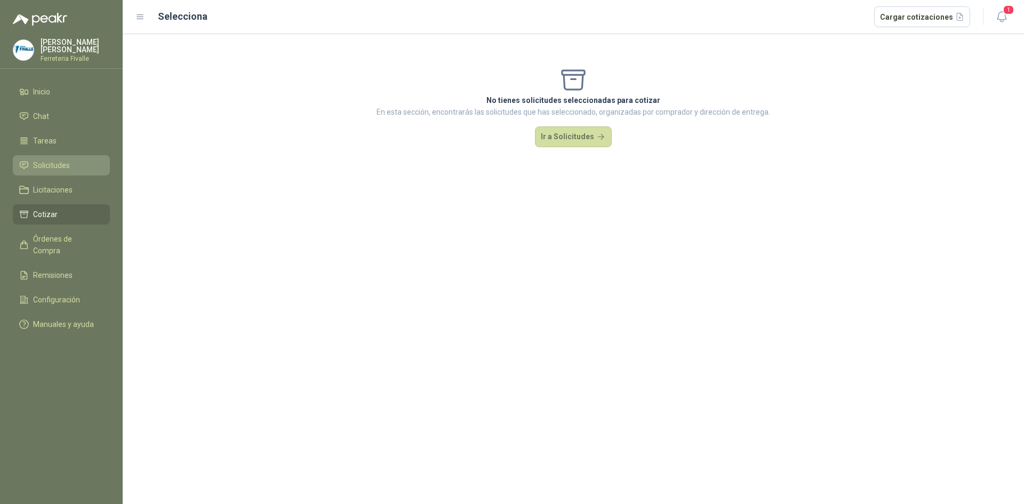
click at [47, 170] on span "Solicitudes" at bounding box center [51, 165] width 37 height 12
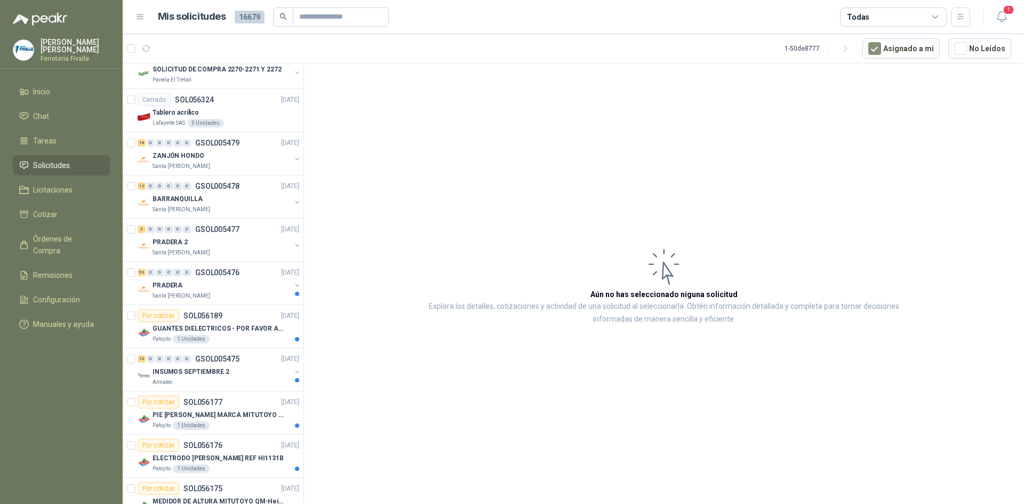
scroll to position [373, 0]
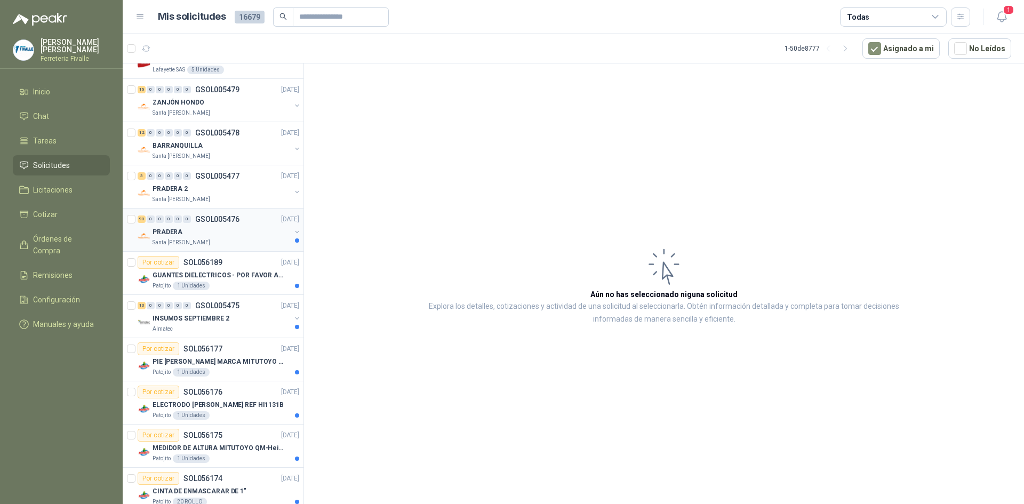
click at [245, 238] on div "Santa [PERSON_NAME]" at bounding box center [222, 242] width 138 height 9
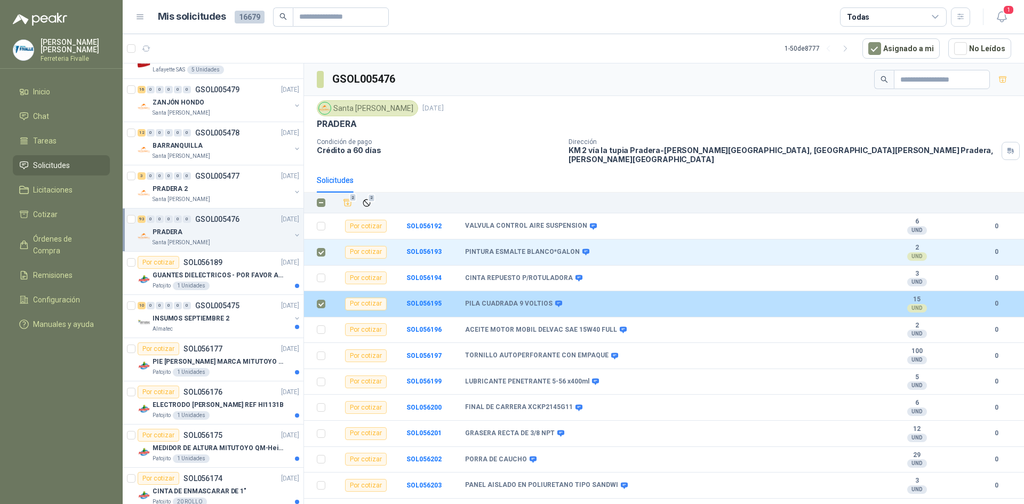
scroll to position [53, 0]
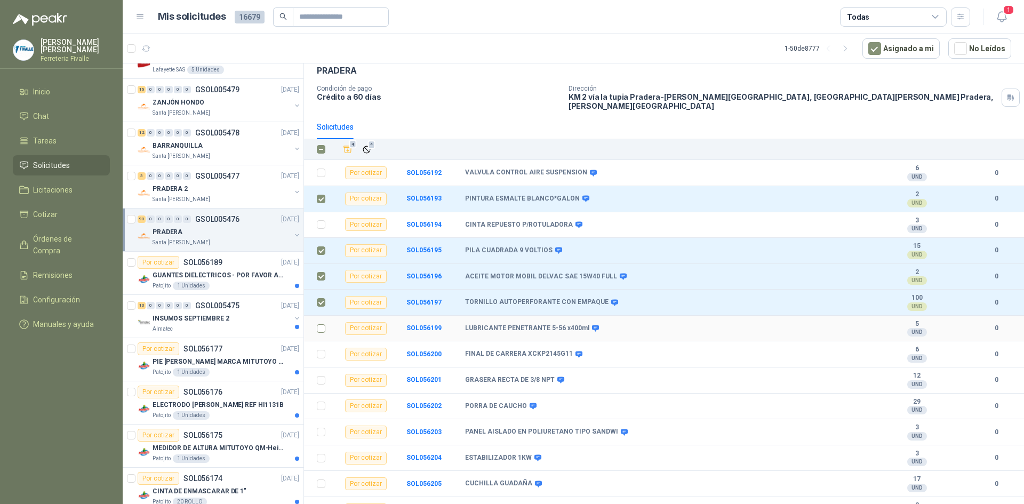
click at [319, 323] on label at bounding box center [321, 329] width 9 height 12
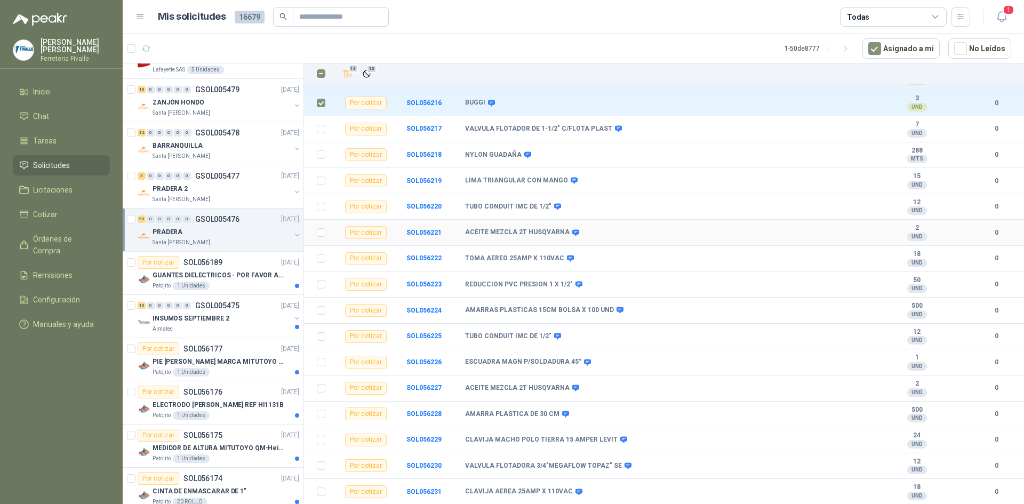
scroll to position [587, 0]
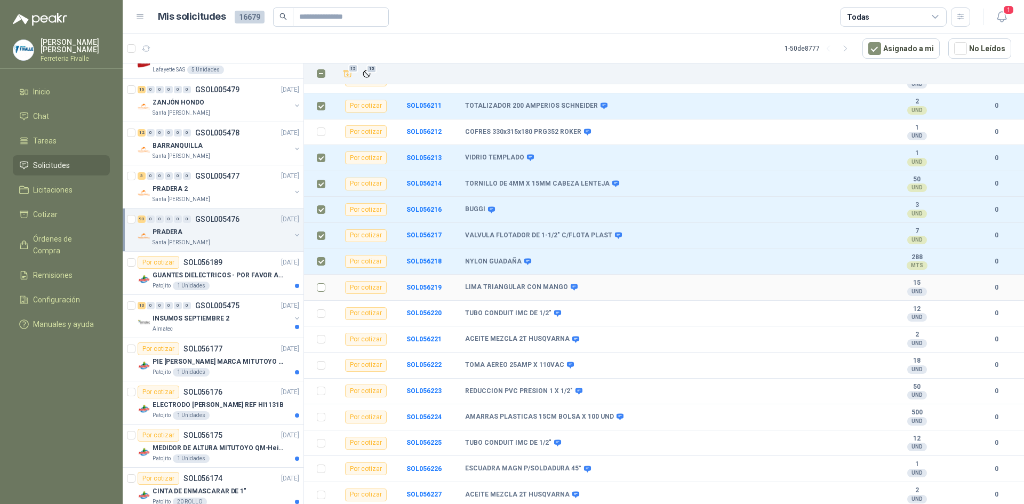
click at [324, 282] on label at bounding box center [321, 288] width 9 height 12
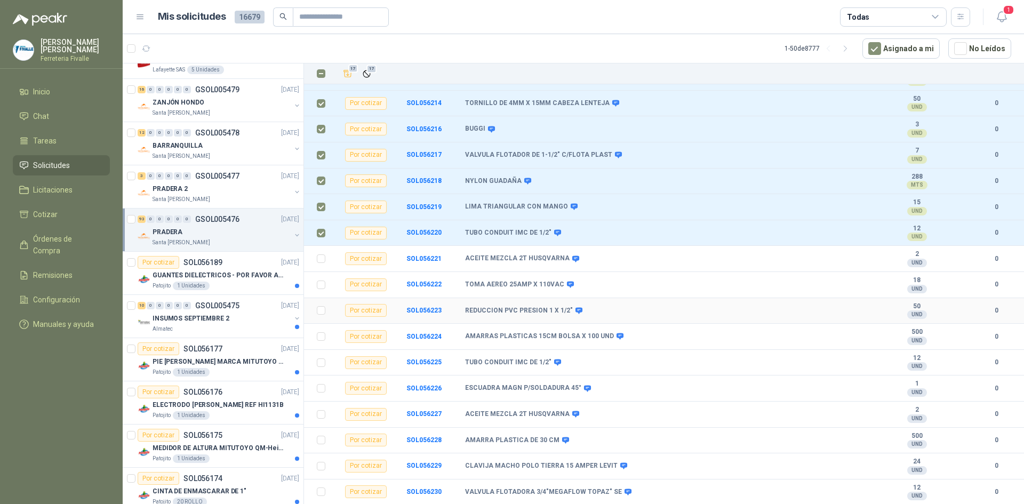
scroll to position [693, 0]
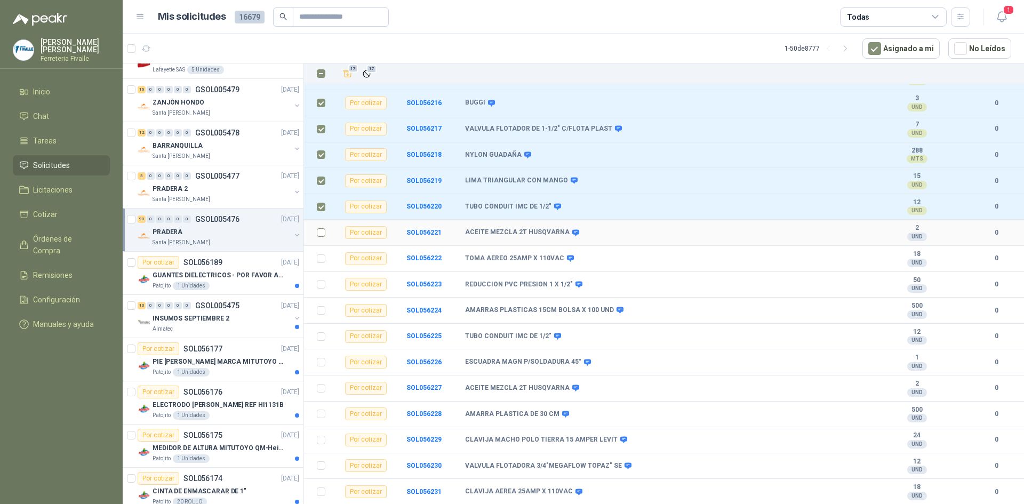
click at [323, 230] on label at bounding box center [321, 233] width 9 height 12
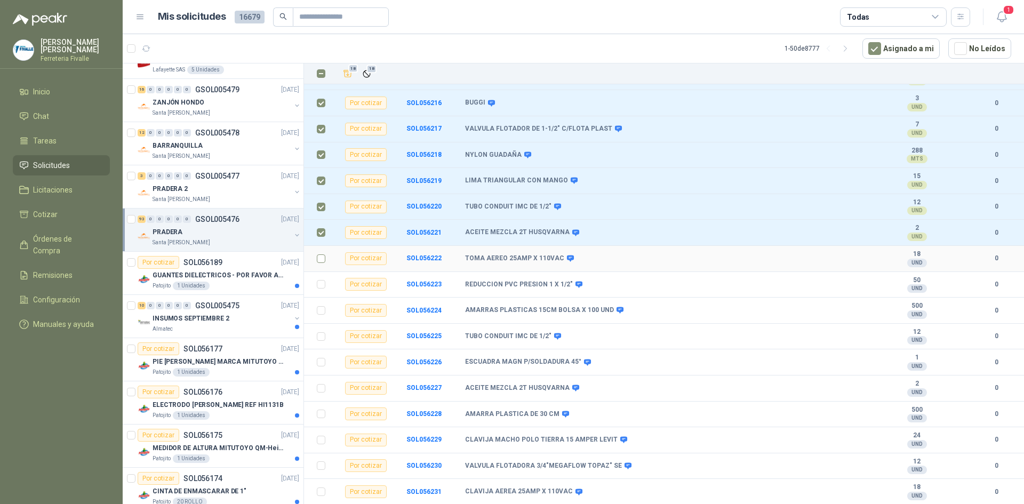
click at [314, 249] on td at bounding box center [318, 259] width 28 height 26
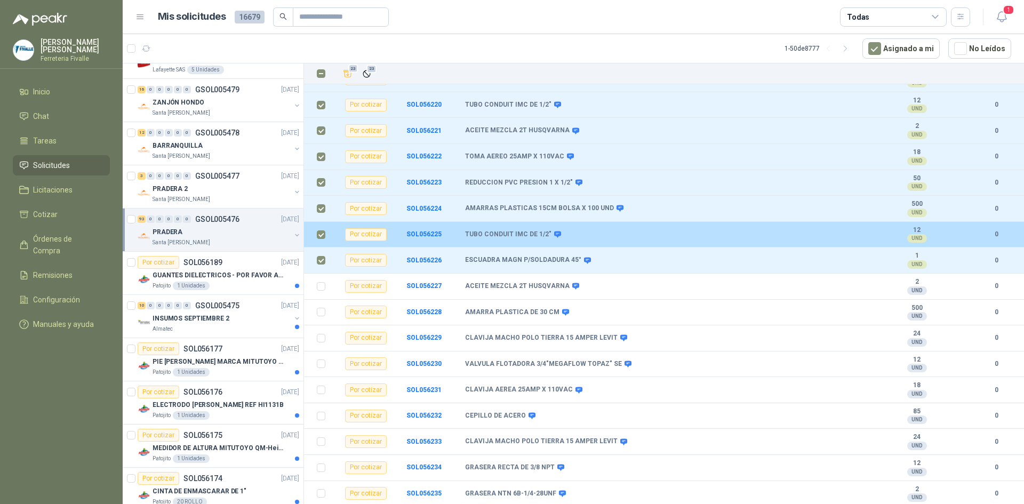
scroll to position [800, 0]
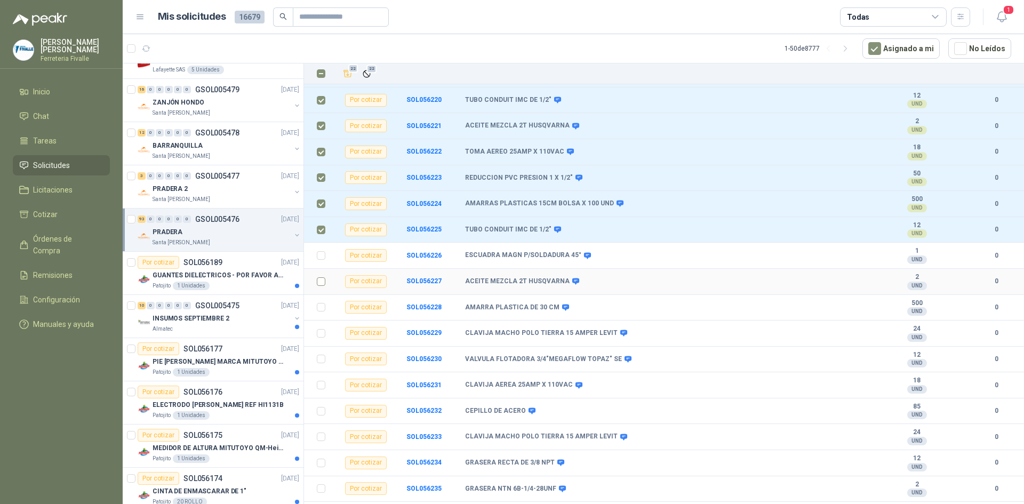
click at [325, 277] on td at bounding box center [318, 282] width 28 height 26
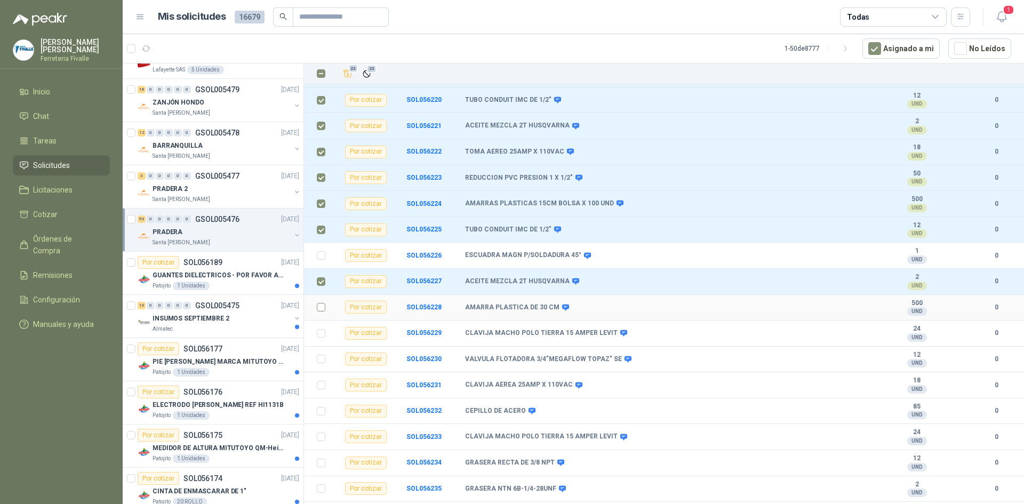
click at [316, 302] on td at bounding box center [318, 308] width 28 height 26
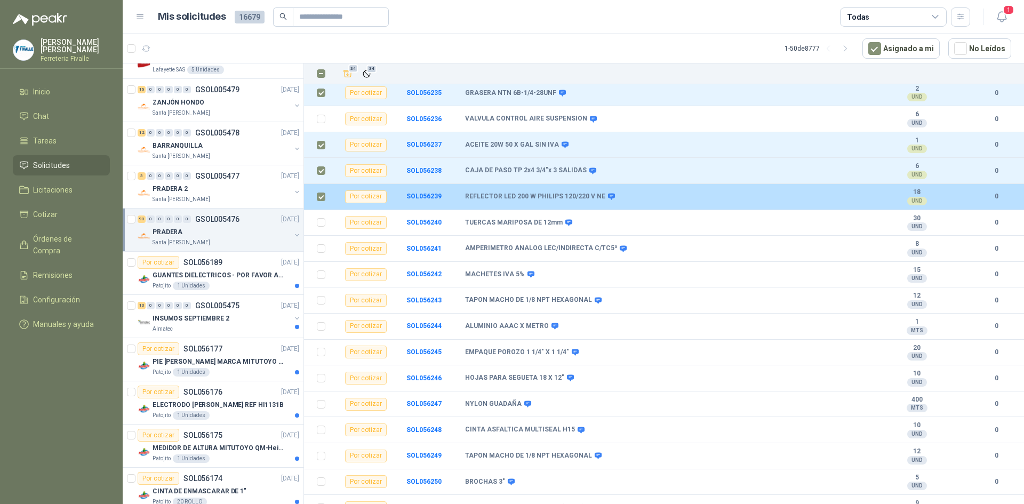
scroll to position [1227, 0]
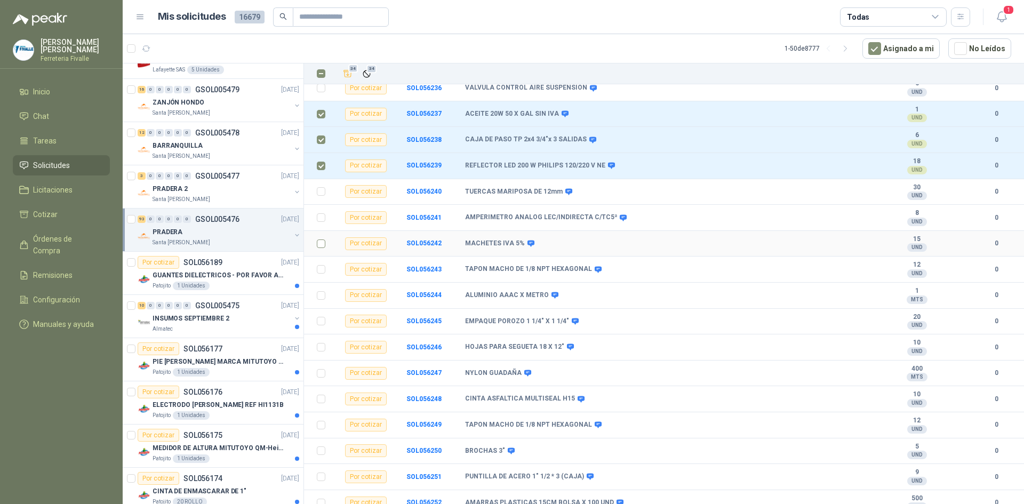
click at [326, 233] on td at bounding box center [318, 244] width 28 height 26
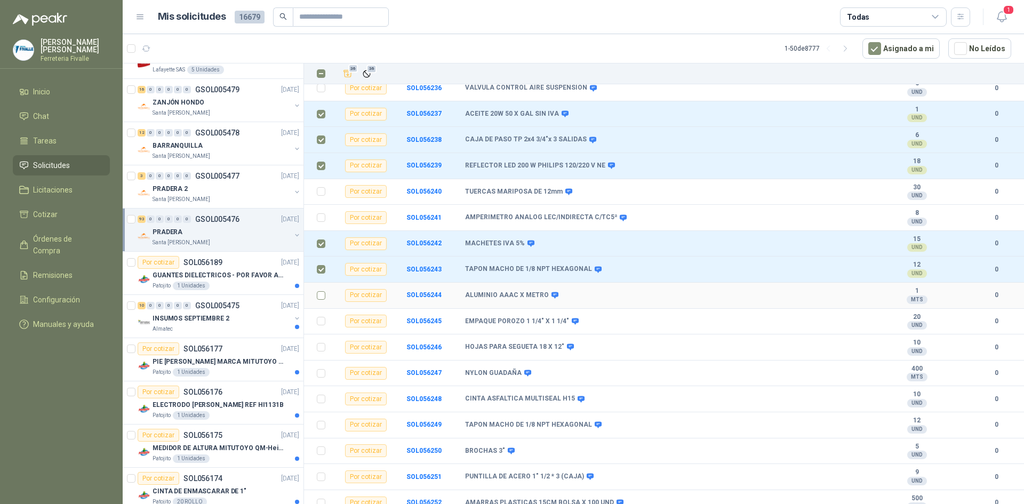
click at [316, 285] on td at bounding box center [318, 296] width 28 height 26
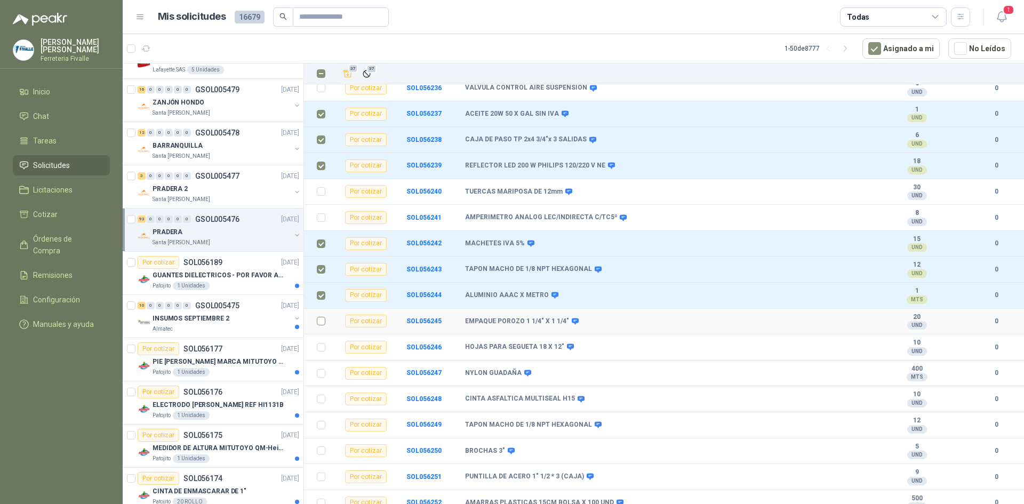
scroll to position [1280, 0]
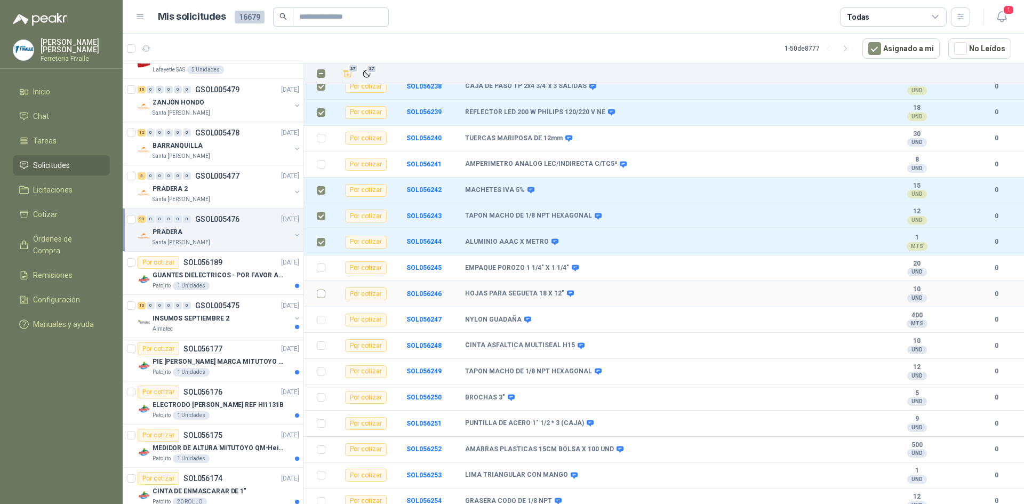
click at [316, 288] on td at bounding box center [318, 294] width 28 height 26
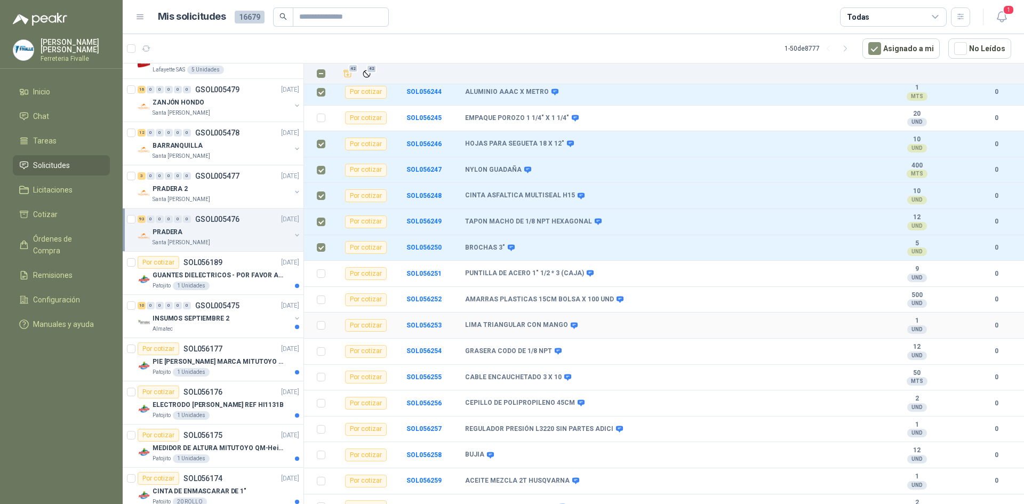
scroll to position [1440, 0]
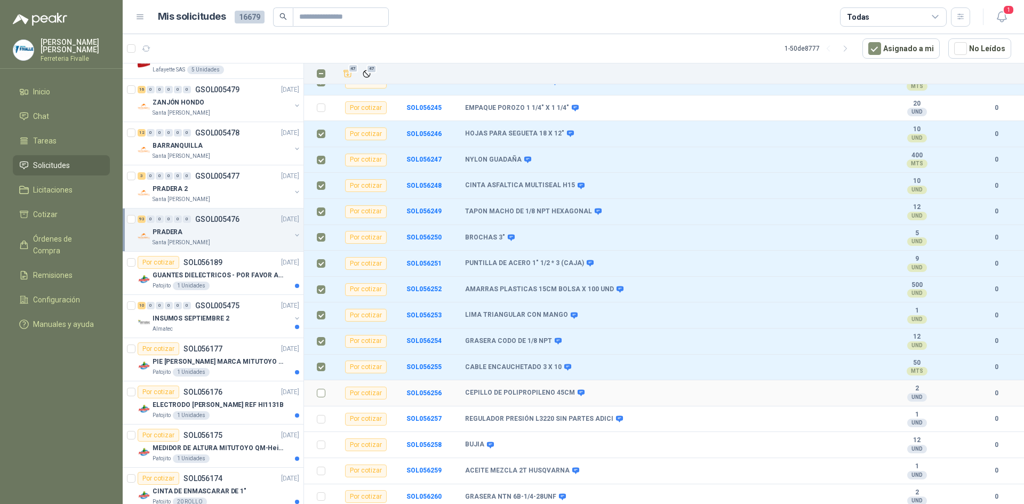
click at [323, 387] on label at bounding box center [321, 393] width 9 height 12
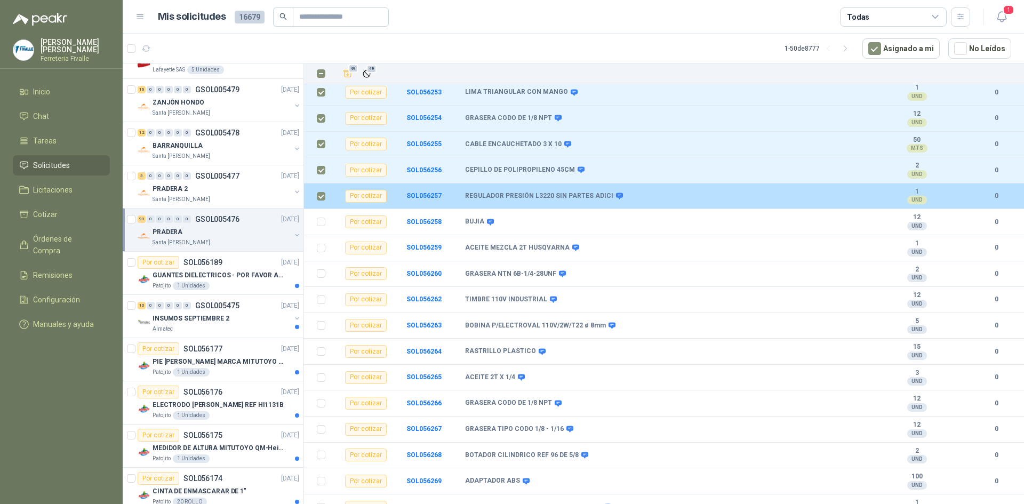
scroll to position [1707, 0]
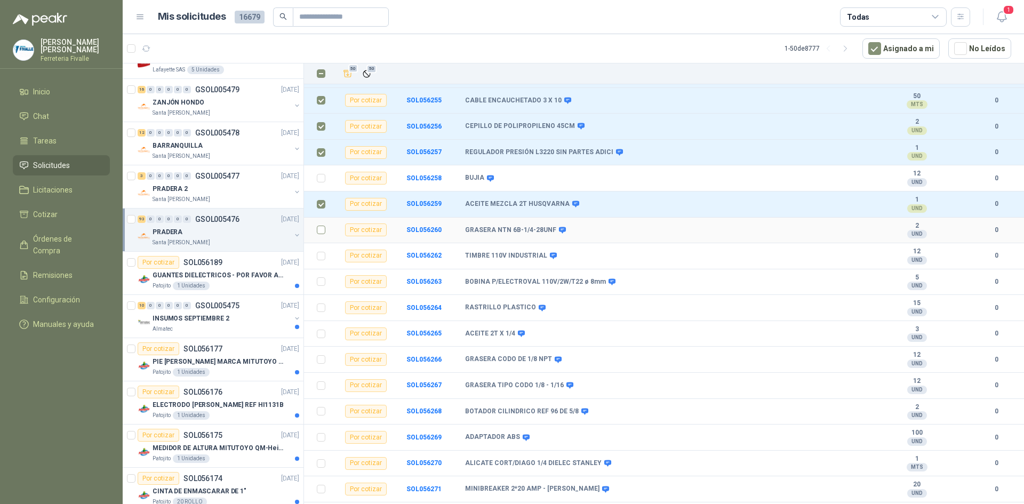
click at [325, 227] on label at bounding box center [321, 230] width 9 height 12
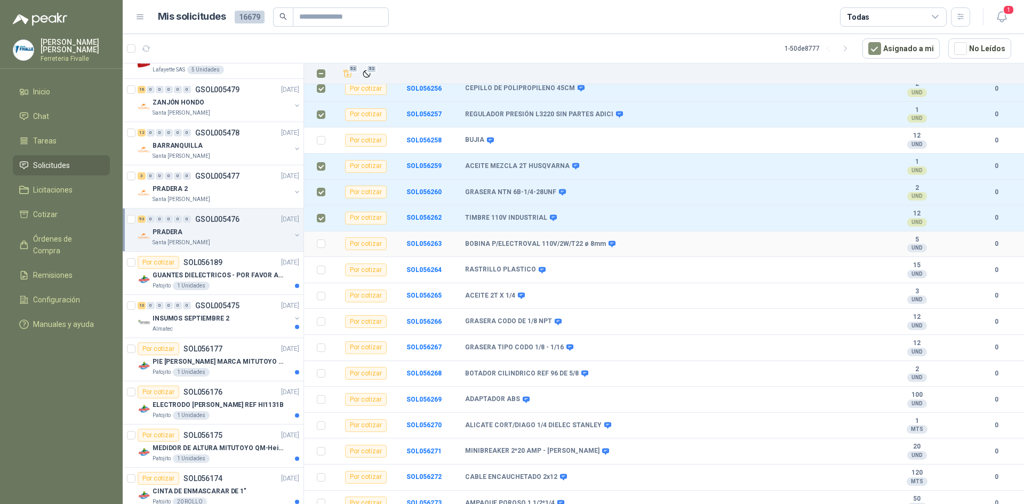
scroll to position [1760, 0]
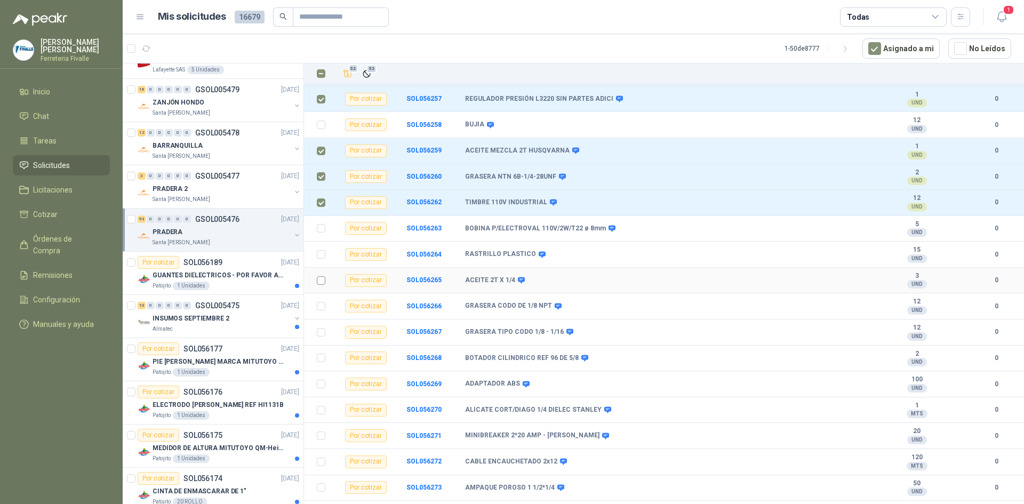
click at [320, 275] on label at bounding box center [321, 281] width 9 height 12
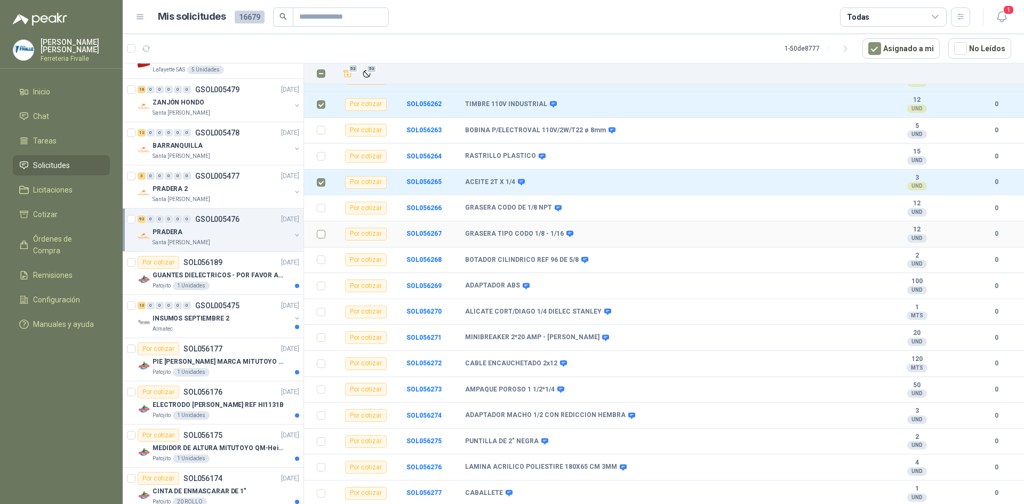
scroll to position [1867, 0]
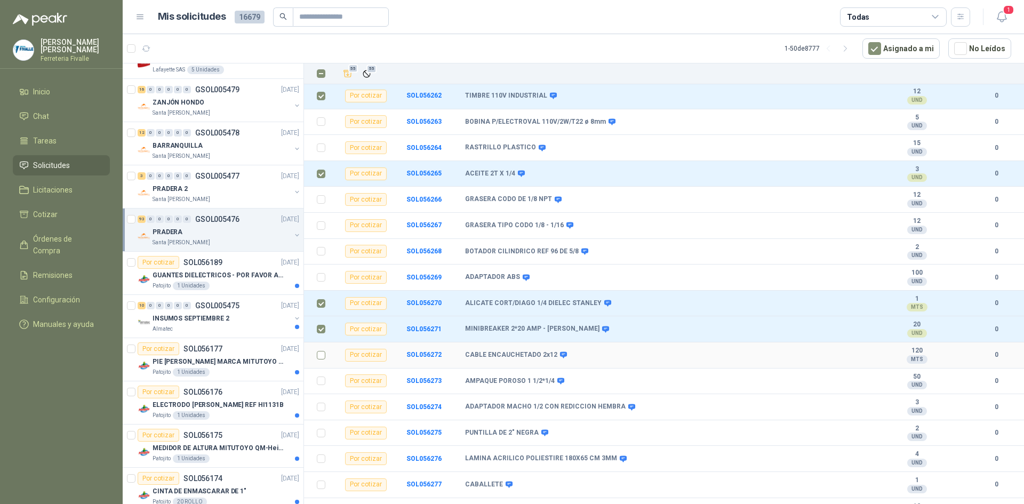
click at [313, 348] on td at bounding box center [318, 355] width 28 height 26
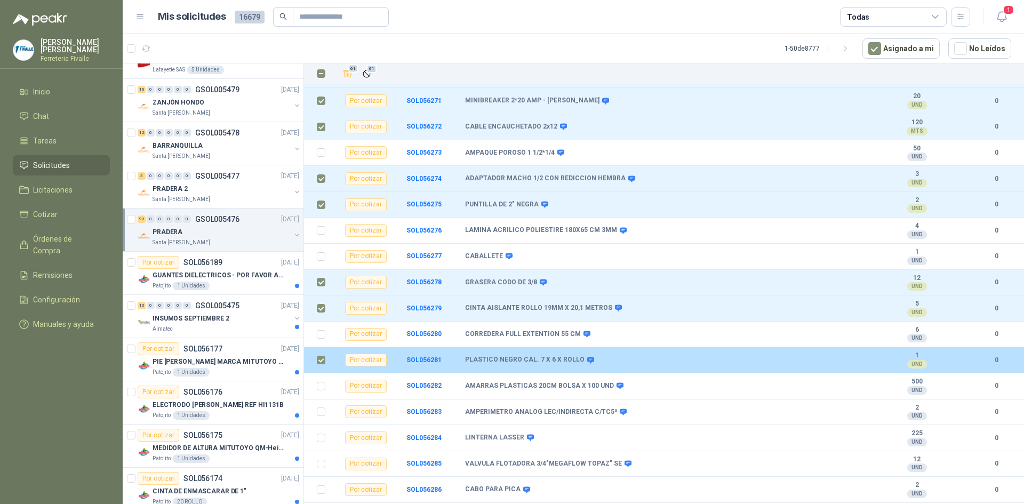
scroll to position [2109, 0]
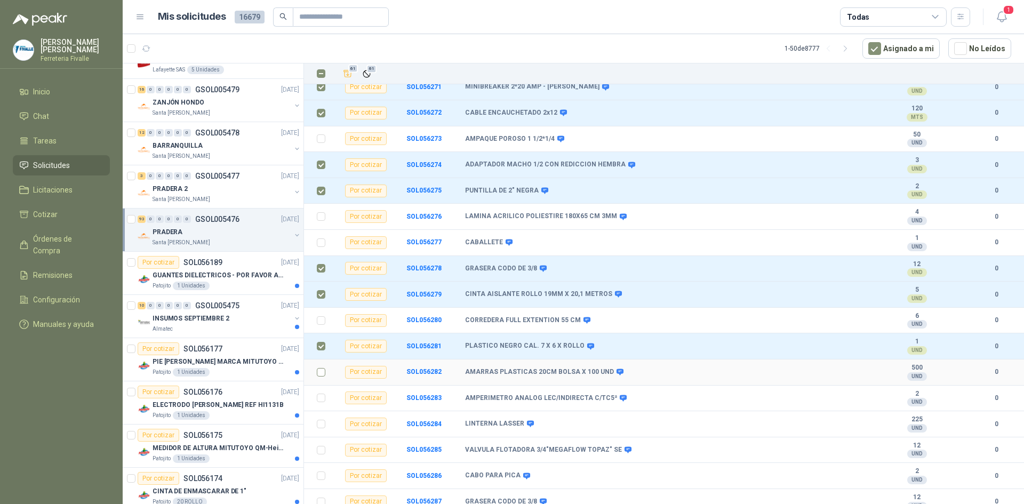
click at [325, 367] on td at bounding box center [318, 372] width 28 height 26
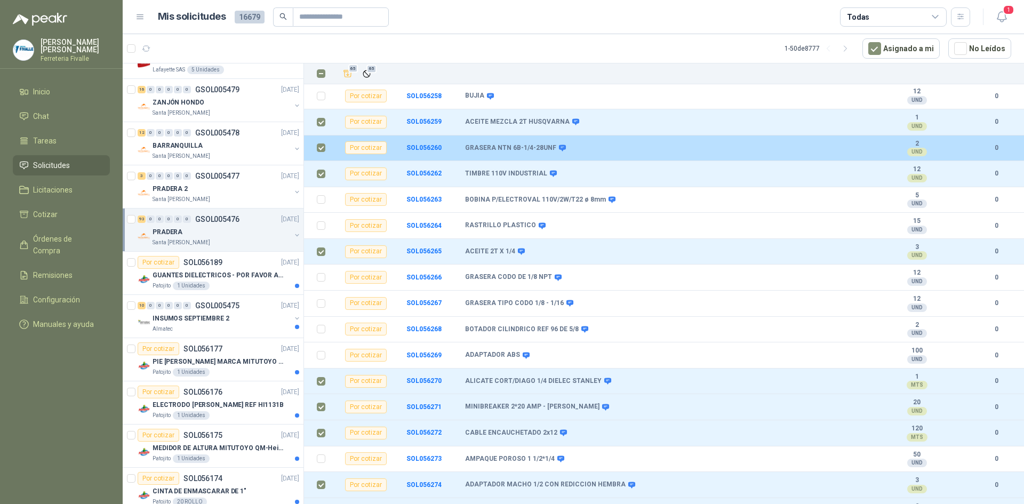
scroll to position [1629, 0]
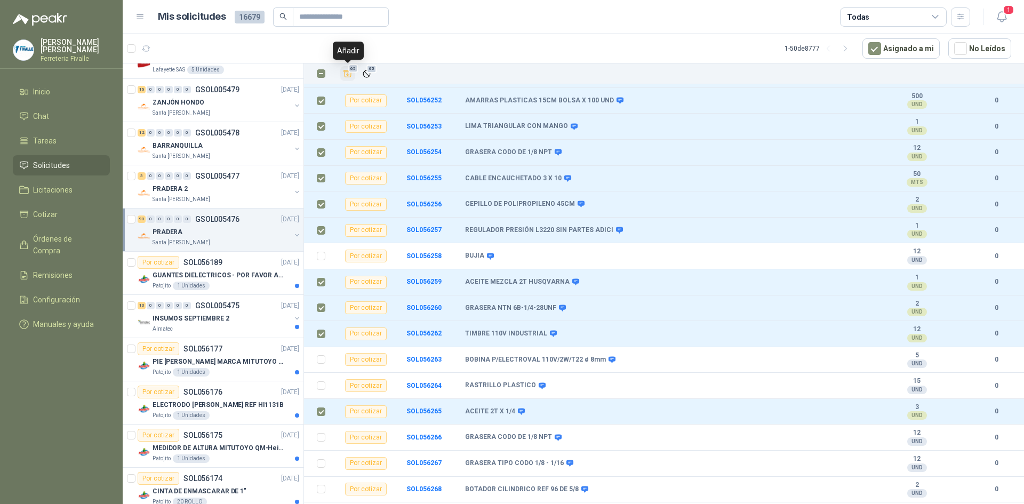
click at [351, 71] on span "65" at bounding box center [353, 68] width 10 height 9
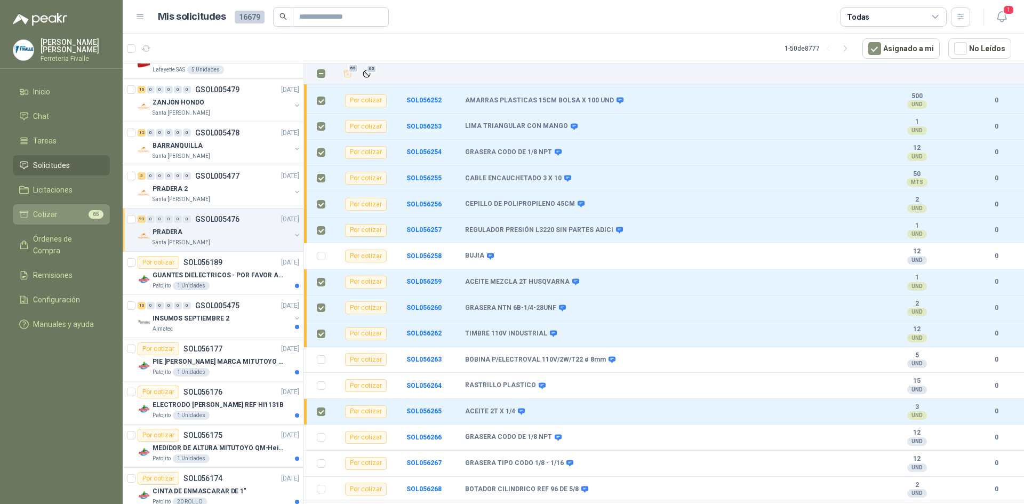
click at [45, 215] on link "Cotizar 65" at bounding box center [61, 214] width 97 height 20
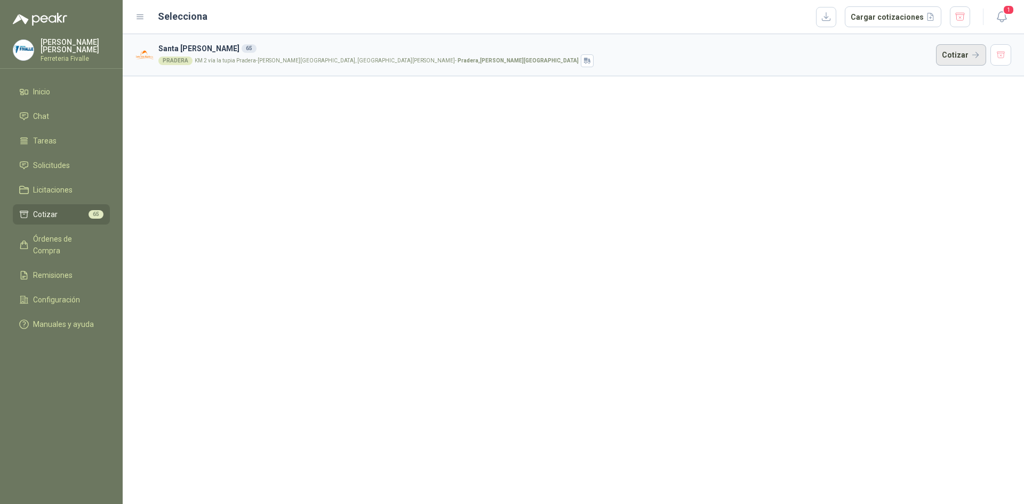
click at [942, 54] on button "Cotizar" at bounding box center [961, 54] width 50 height 21
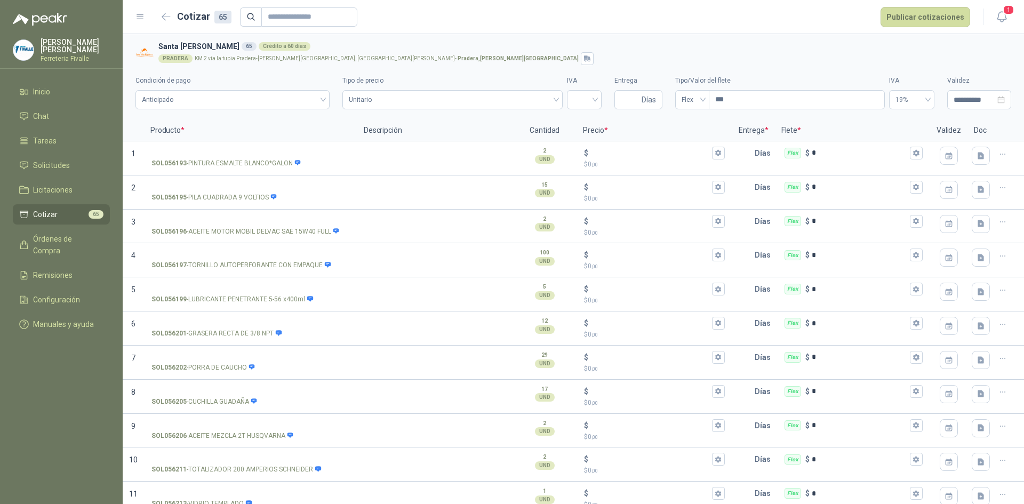
click at [925, 65] on div "**********" at bounding box center [573, 89] width 876 height 49
